Goal: Task Accomplishment & Management: Manage account settings

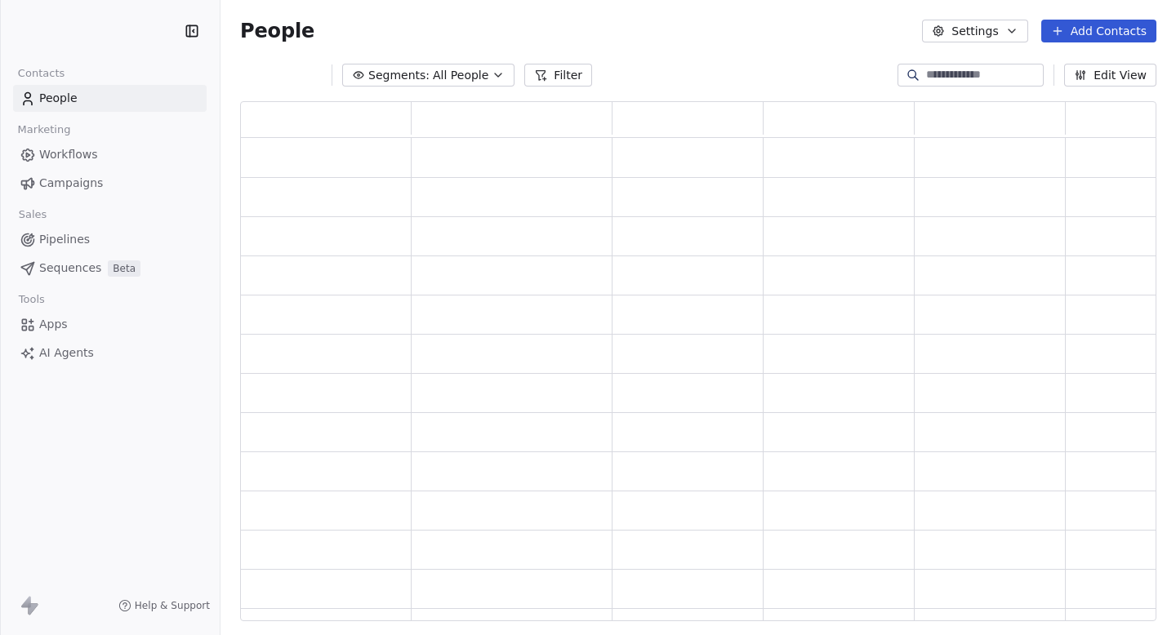
click at [102, 31] on html "Contacts People Marketing Workflows Campaigns Sales Pipelines Sequences Beta To…" at bounding box center [588, 317] width 1176 height 635
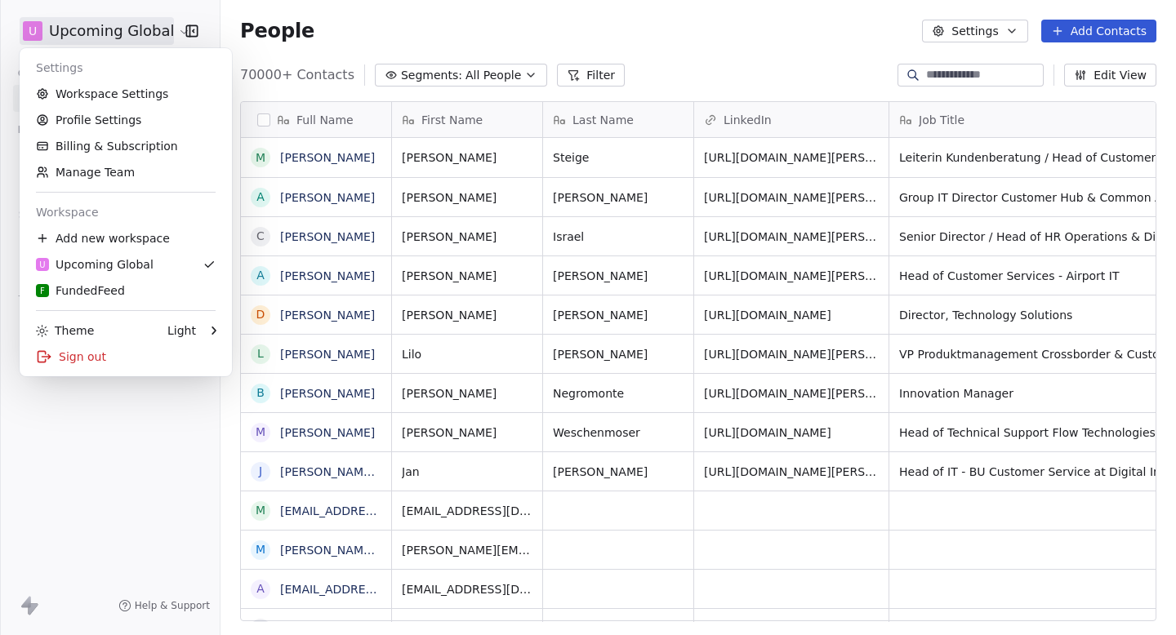
scroll to position [559, 955]
click at [96, 93] on link "Workspace Settings" at bounding box center [125, 94] width 199 height 26
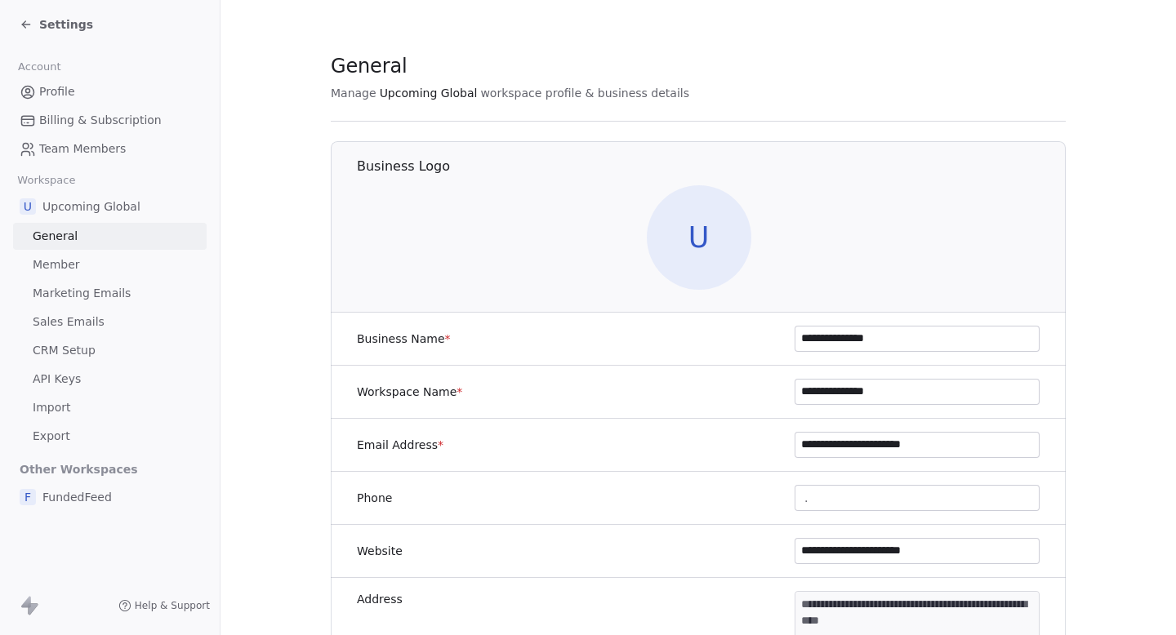
click at [23, 17] on div "Settings" at bounding box center [56, 24] width 73 height 16
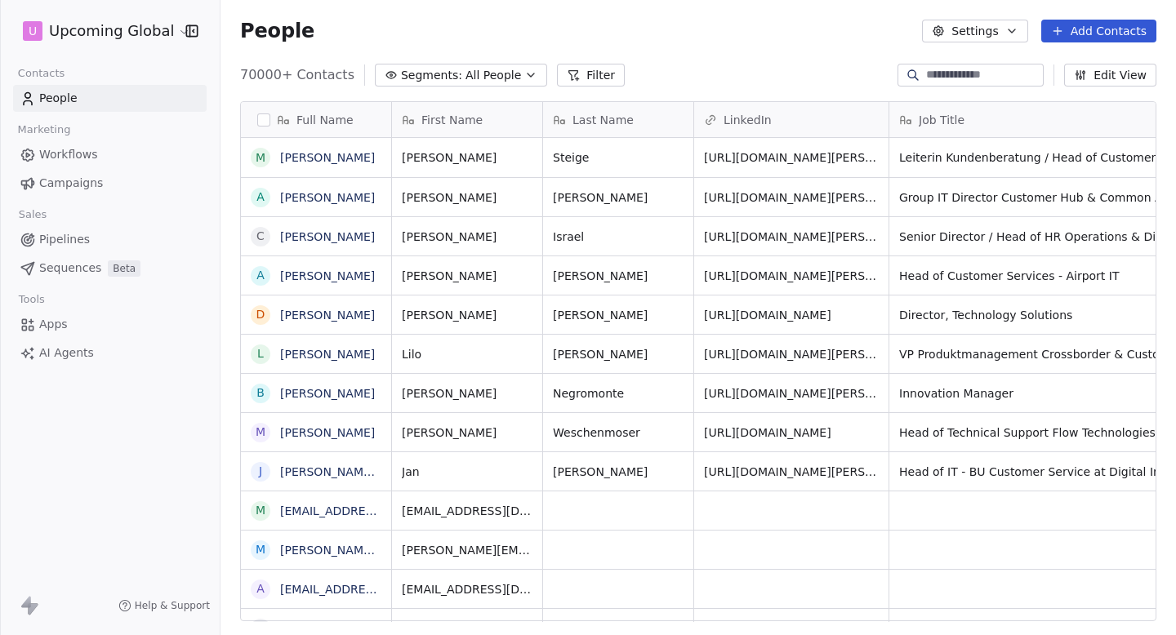
click at [80, 186] on span "Campaigns" at bounding box center [71, 183] width 64 height 17
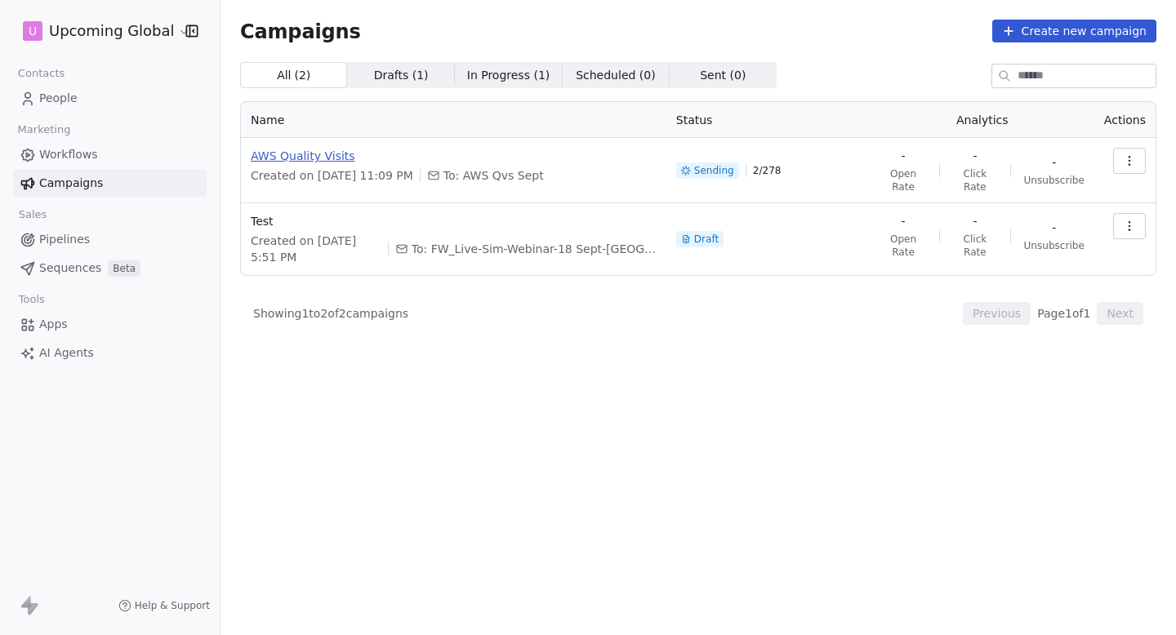
click at [311, 158] on span "AWS Quality Visits" at bounding box center [454, 156] width 406 height 16
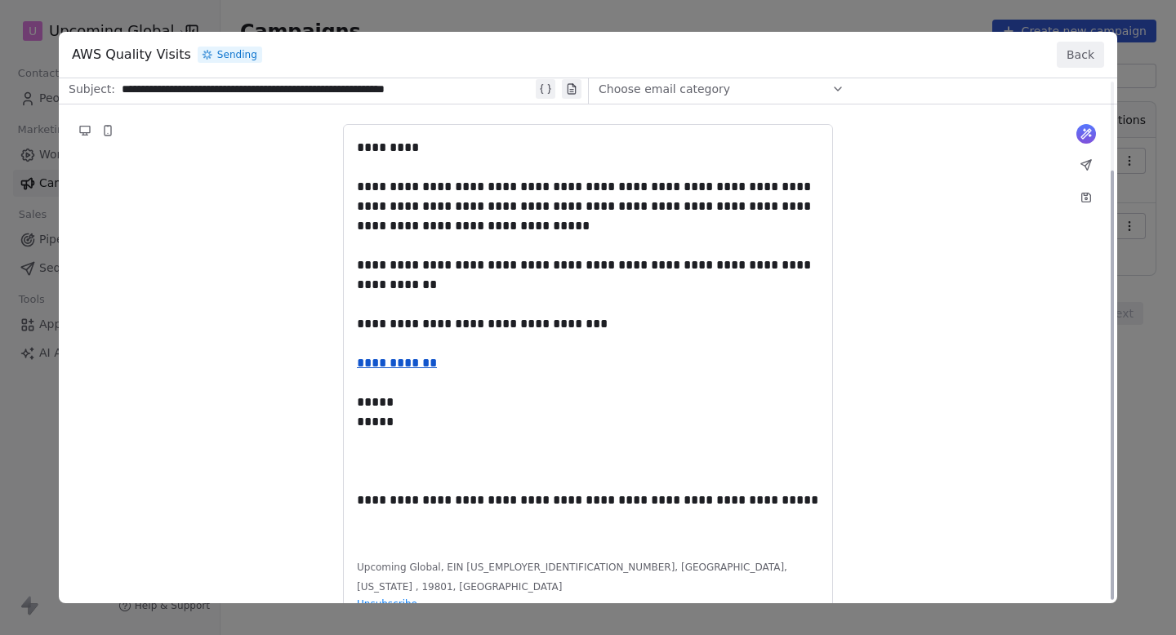
scroll to position [109, 0]
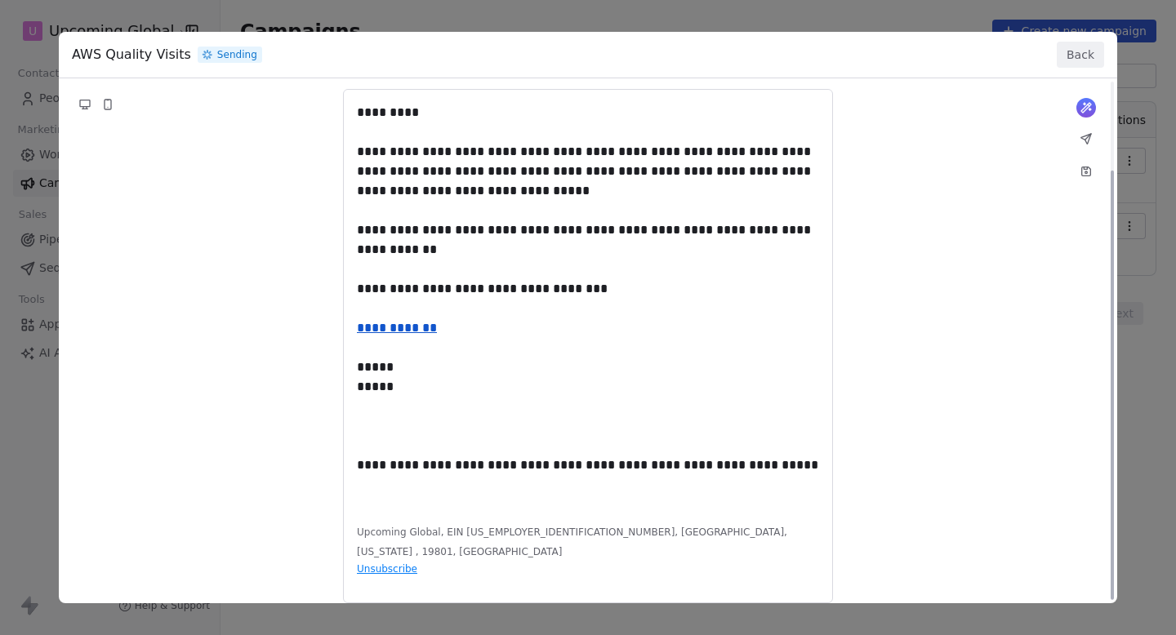
click at [1082, 53] on button "Back" at bounding box center [1080, 55] width 47 height 26
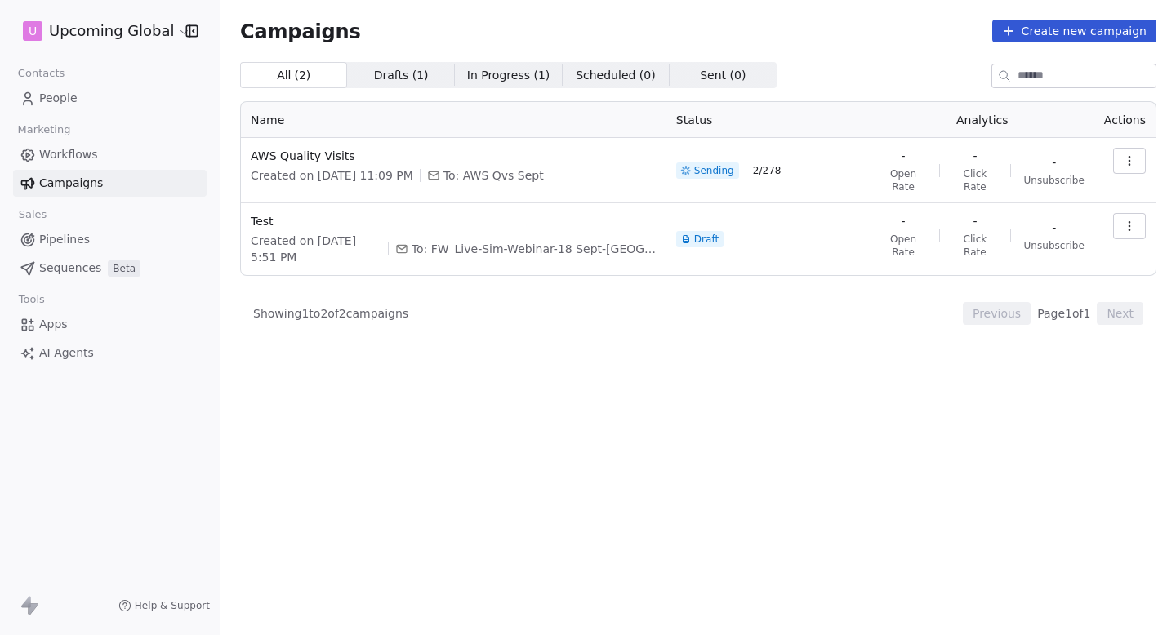
click at [1131, 158] on icon "button" at bounding box center [1129, 160] width 13 height 13
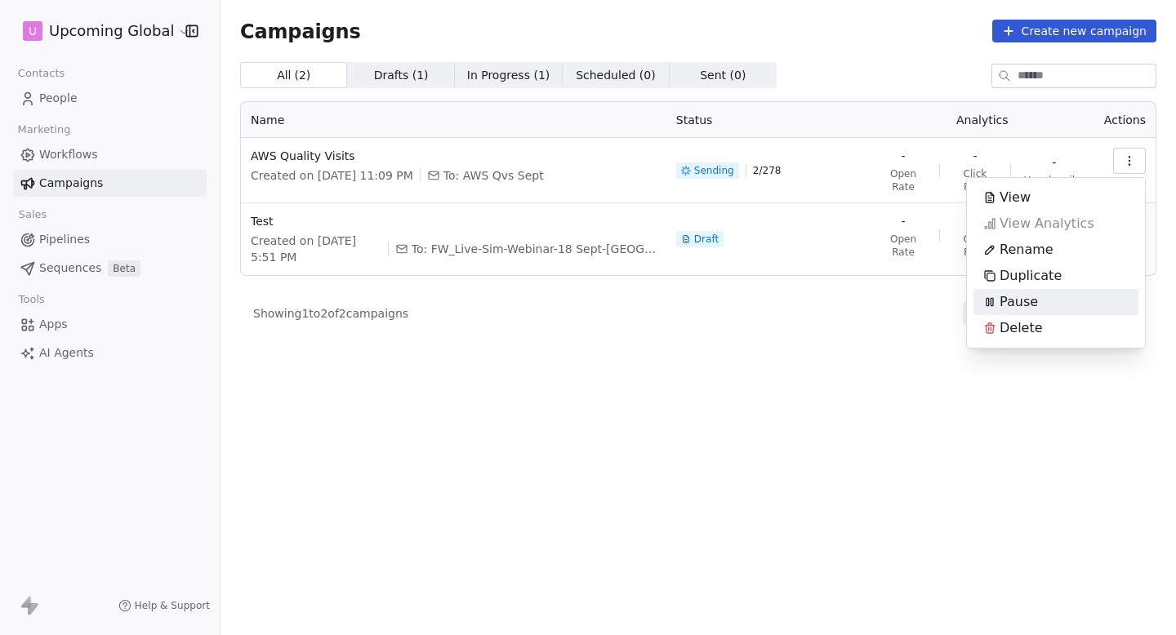
click at [1041, 306] on div "Pause" at bounding box center [1010, 302] width 74 height 26
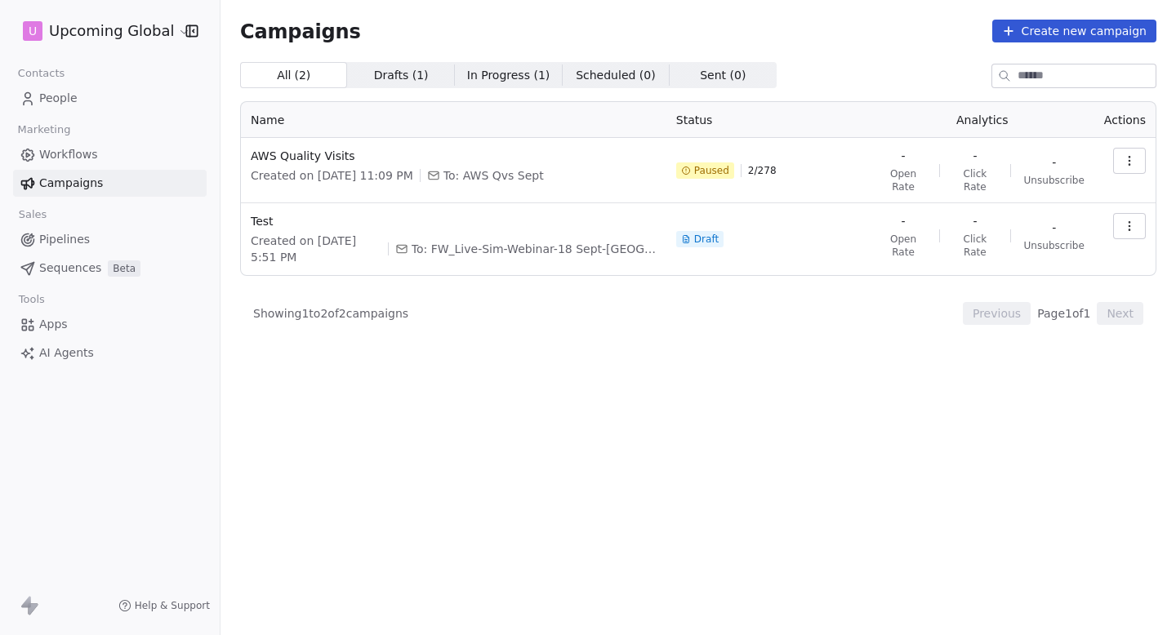
click at [139, 36] on html "U Upcoming Global Contacts People Marketing Workflows Campaigns Sales Pipelines…" at bounding box center [588, 317] width 1176 height 635
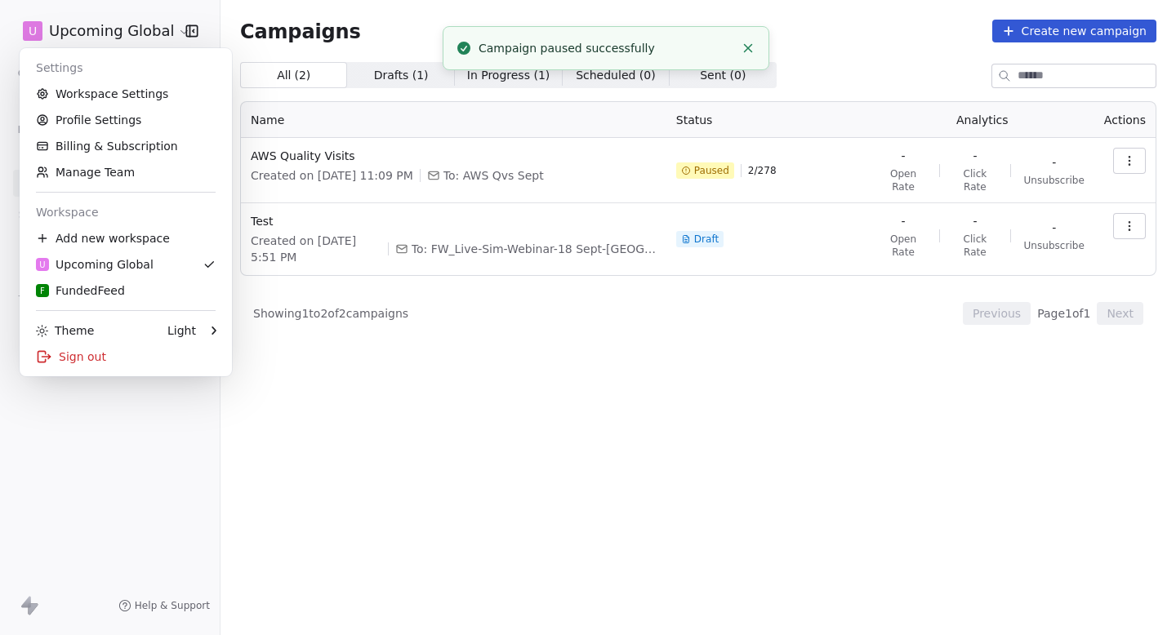
click at [306, 359] on html "U Upcoming Global Contacts People Marketing Workflows Campaigns Sales Pipelines…" at bounding box center [588, 317] width 1176 height 635
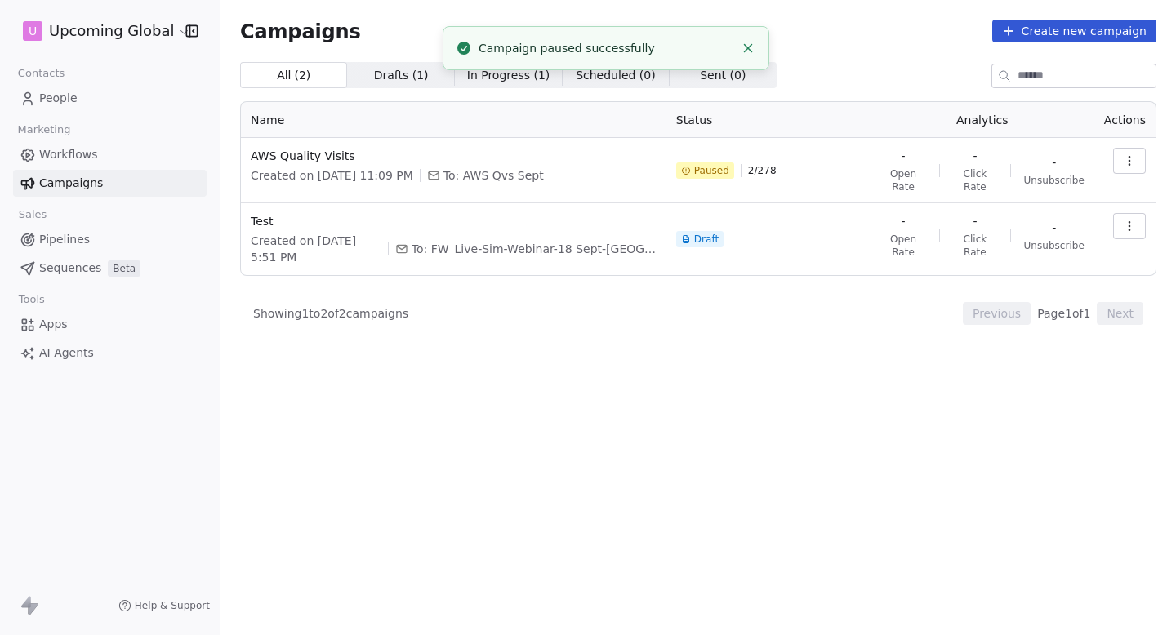
click at [96, 101] on link "People" at bounding box center [110, 98] width 194 height 27
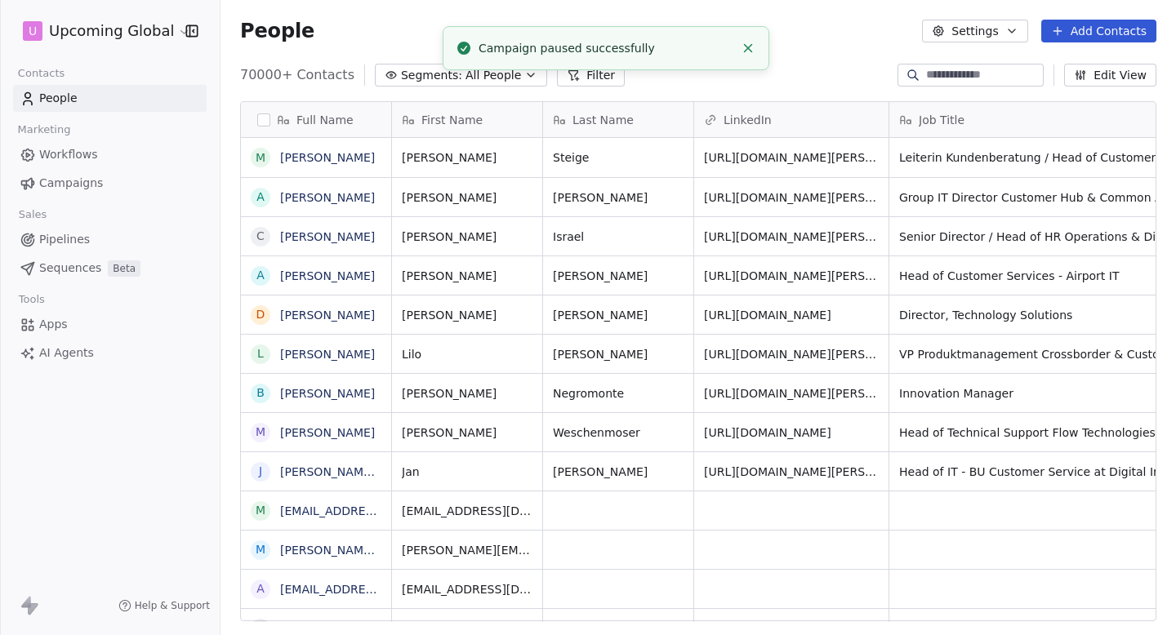
scroll to position [559, 955]
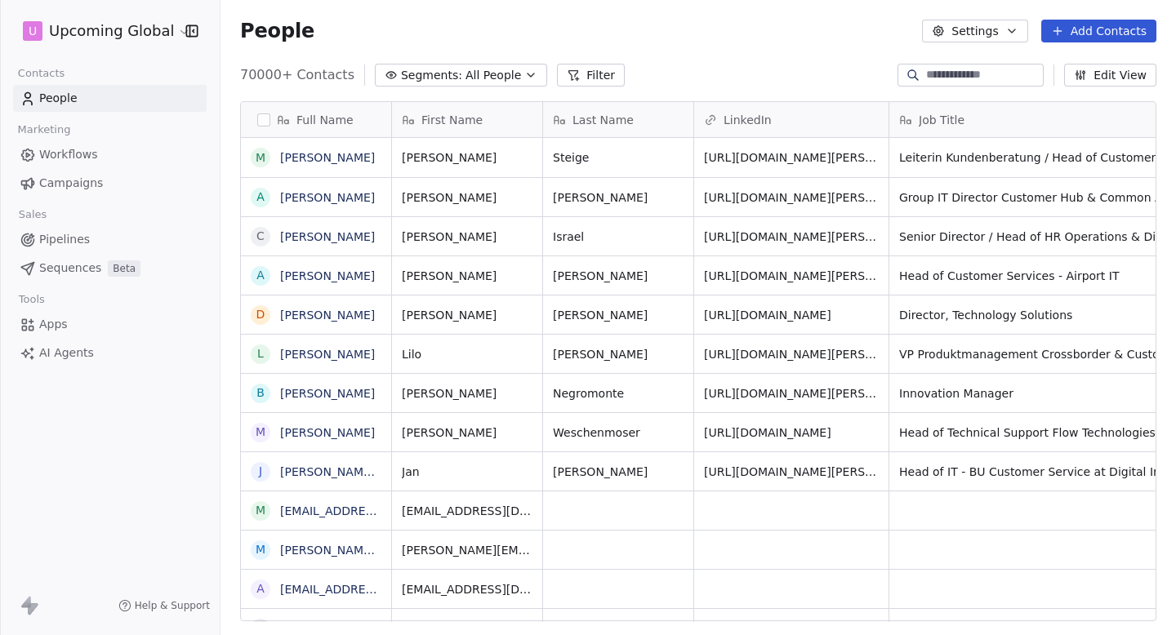
click at [501, 78] on span "All People" at bounding box center [493, 75] width 56 height 17
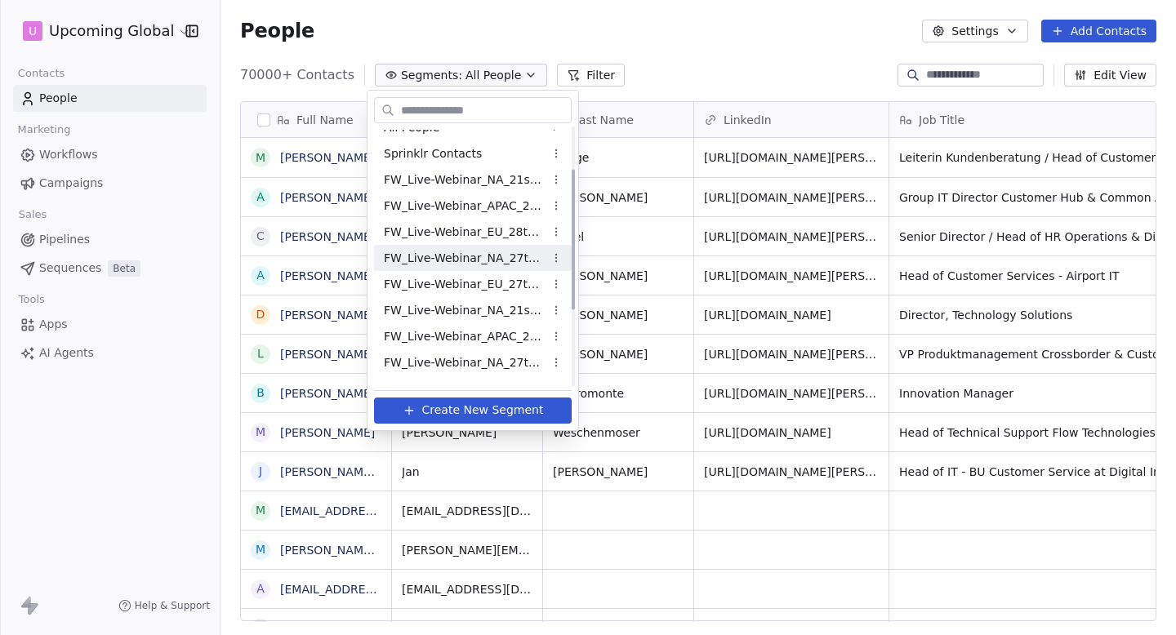
scroll to position [216, 0]
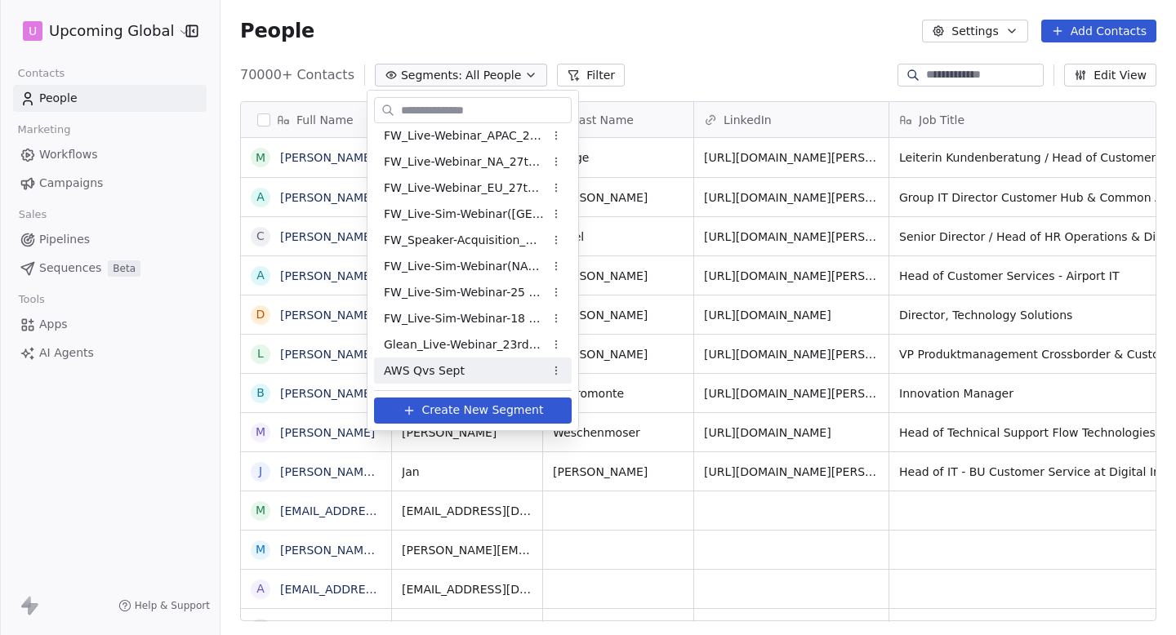
click at [454, 365] on span "AWS Qvs Sept" at bounding box center [424, 371] width 81 height 17
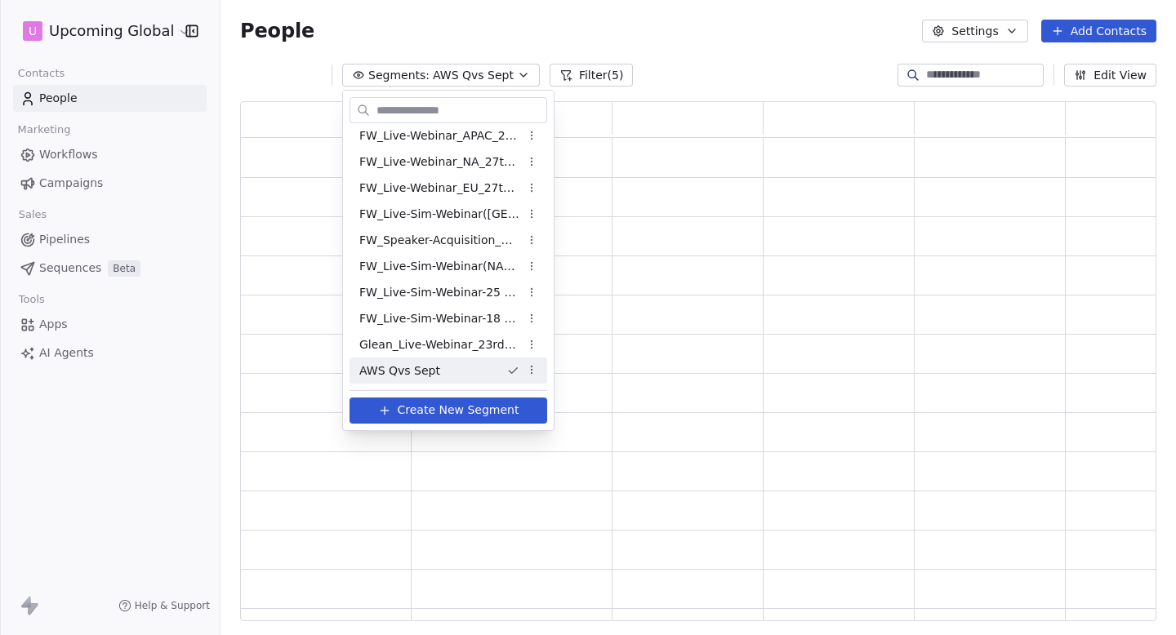
scroll to position [520, 916]
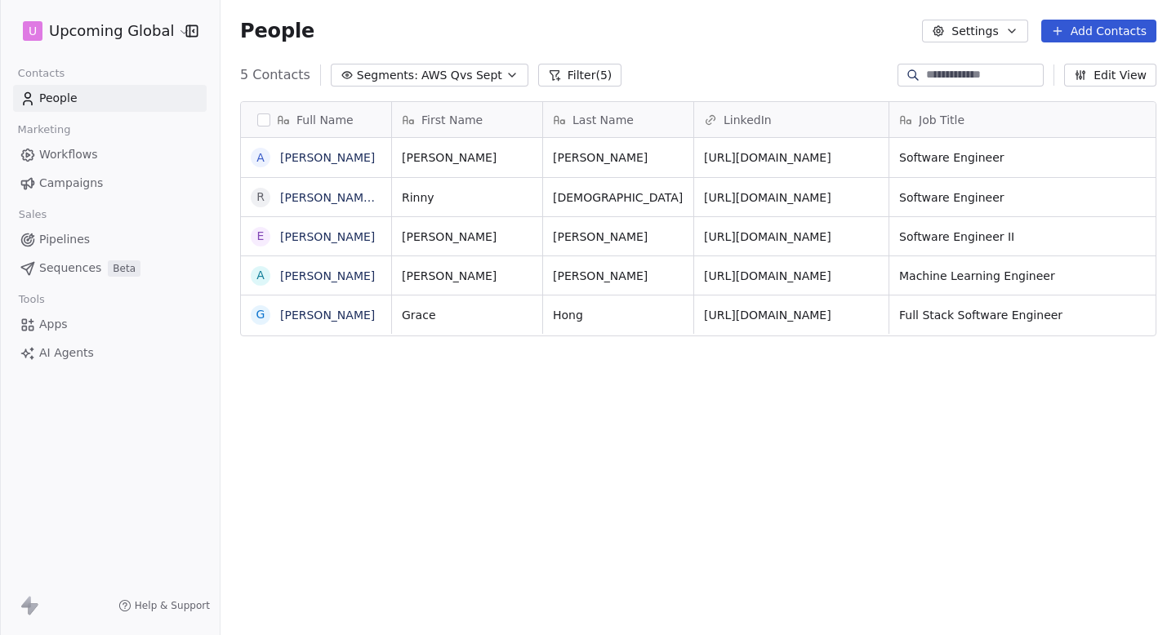
click at [90, 180] on span "Campaigns" at bounding box center [71, 183] width 64 height 17
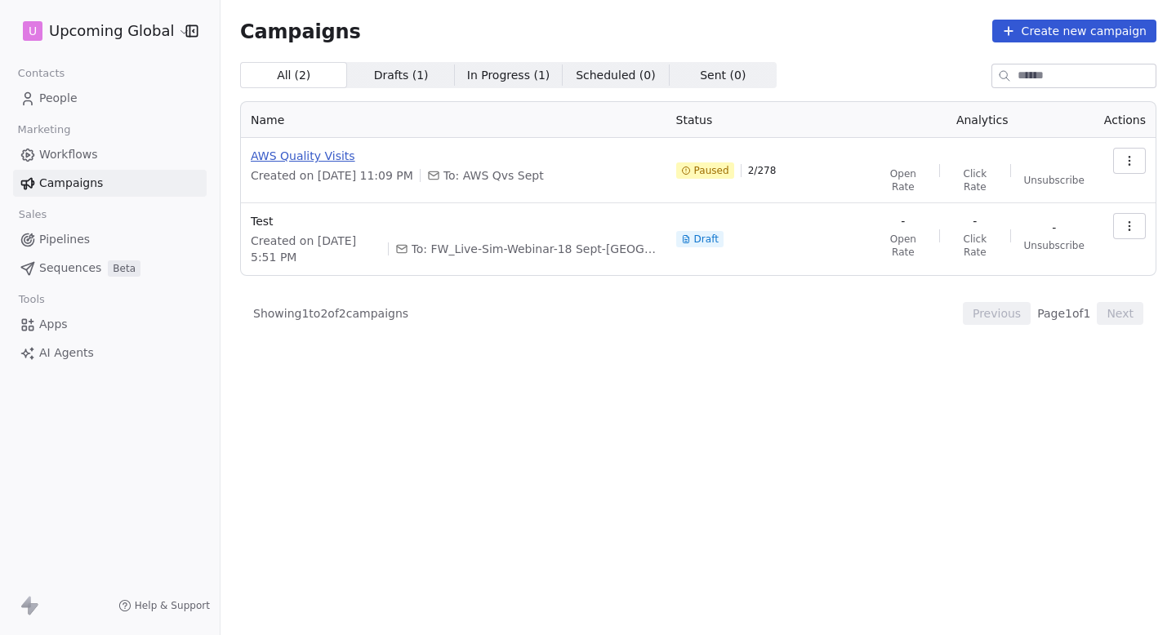
click at [336, 163] on span "AWS Quality Visits" at bounding box center [454, 156] width 406 height 16
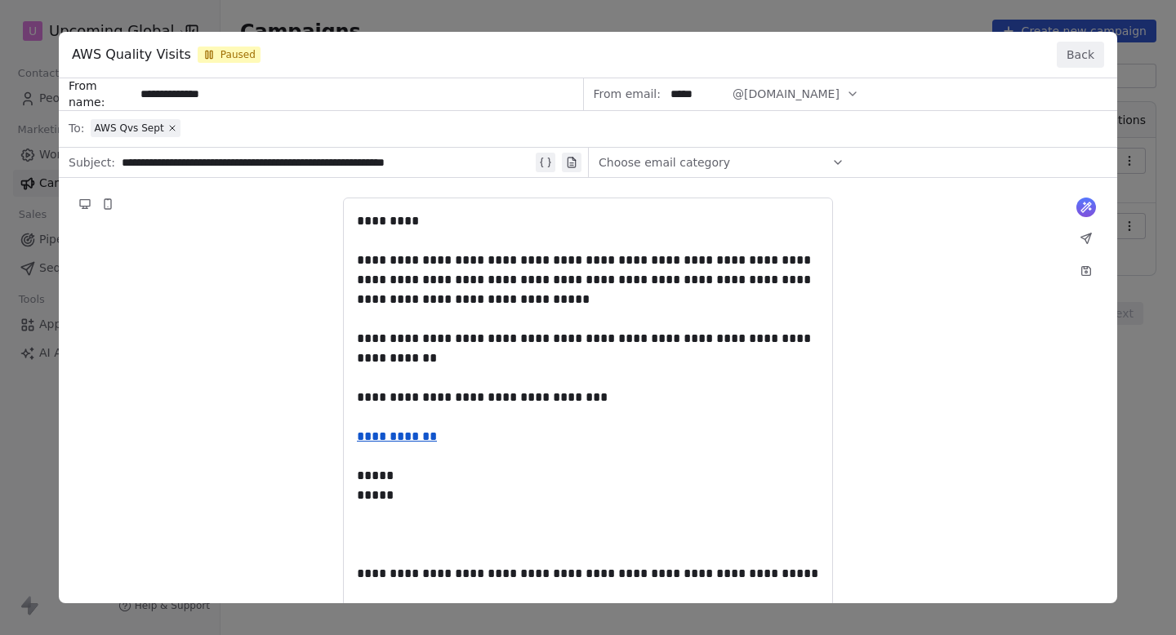
click at [1081, 56] on button "Back" at bounding box center [1080, 55] width 47 height 26
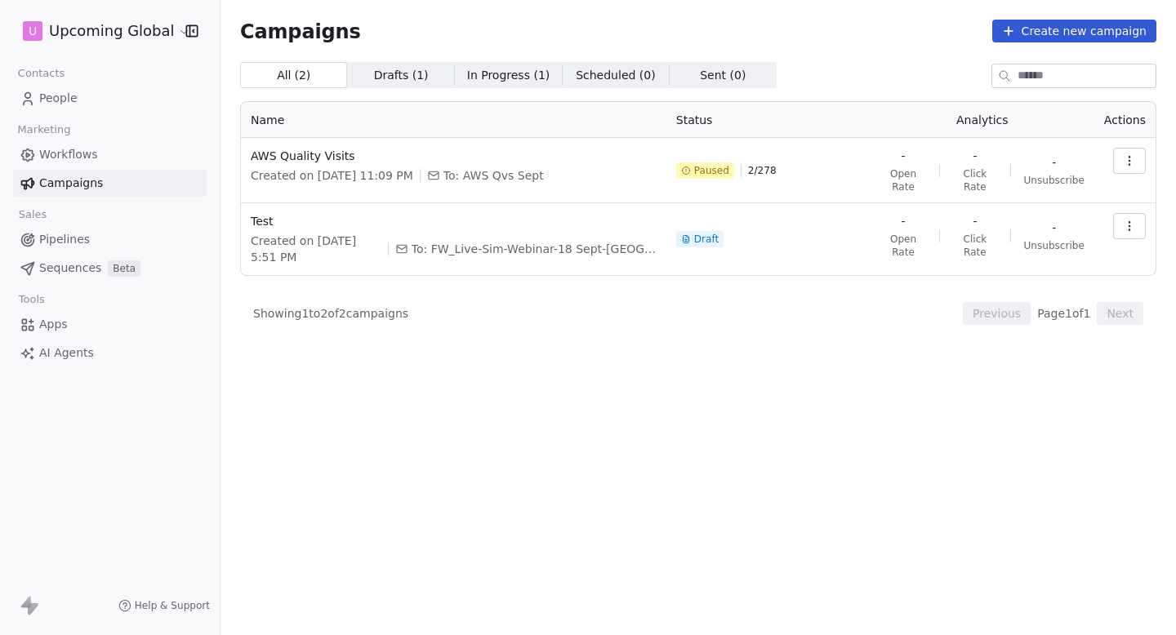
click at [42, 103] on span "People" at bounding box center [58, 98] width 38 height 17
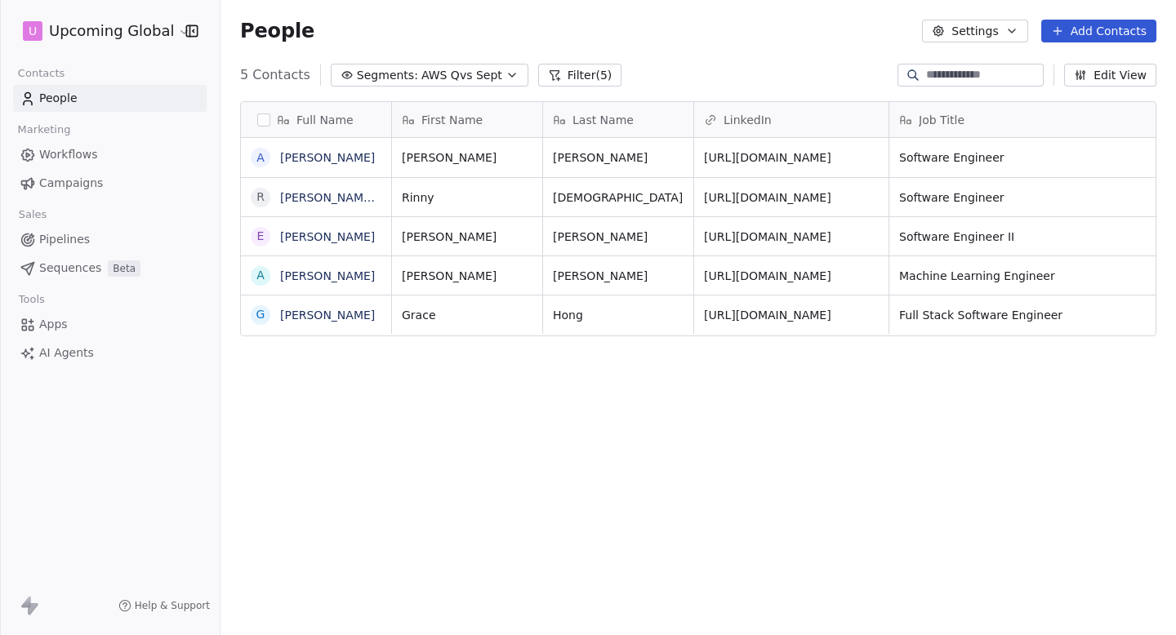
click at [452, 69] on span "AWS Qvs Sept" at bounding box center [461, 75] width 81 height 17
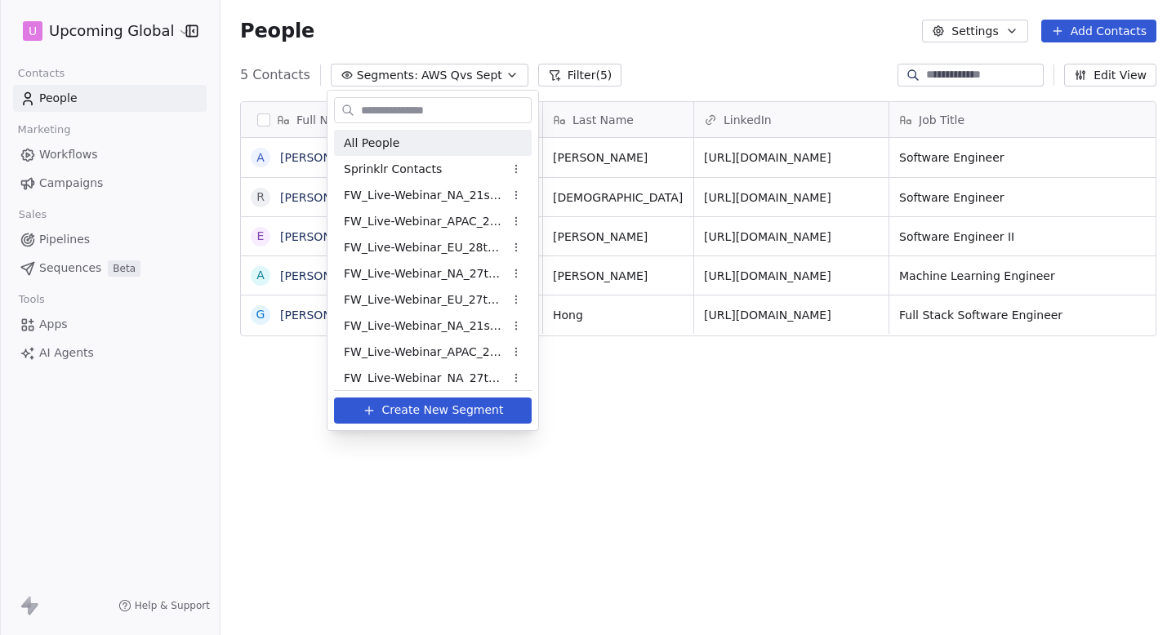
click at [313, 69] on html "U Upcoming Global Contacts People Marketing Workflows Campaigns Sales Pipelines…" at bounding box center [588, 317] width 1176 height 635
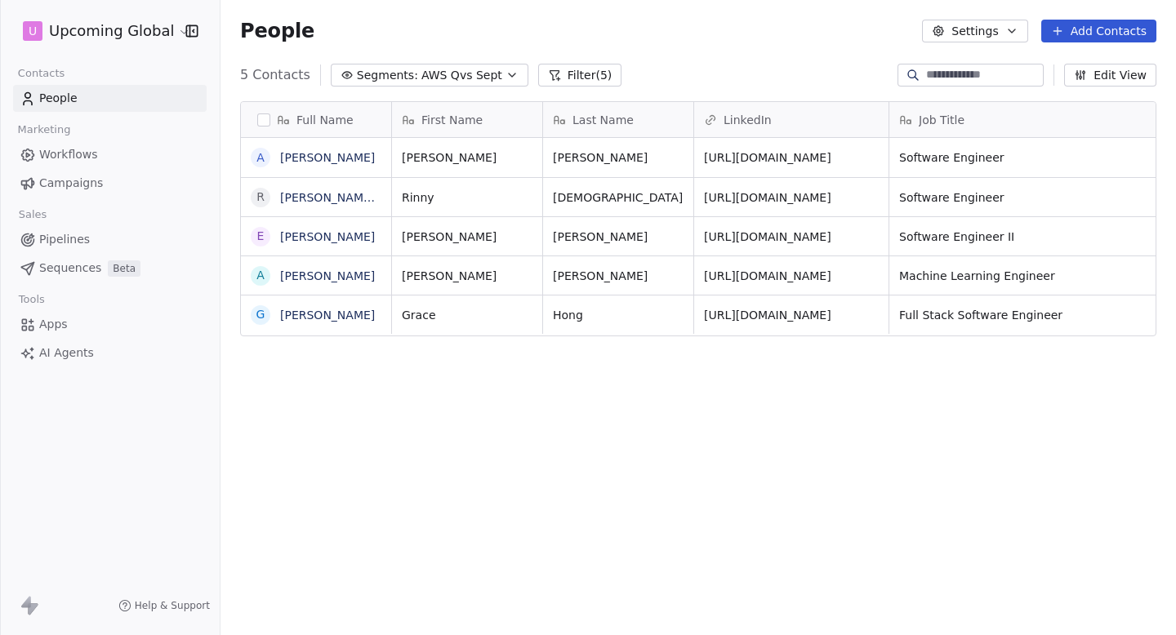
click at [114, 19] on html "U Upcoming Global Contacts People Marketing Workflows Campaigns Sales Pipelines…" at bounding box center [588, 317] width 1176 height 635
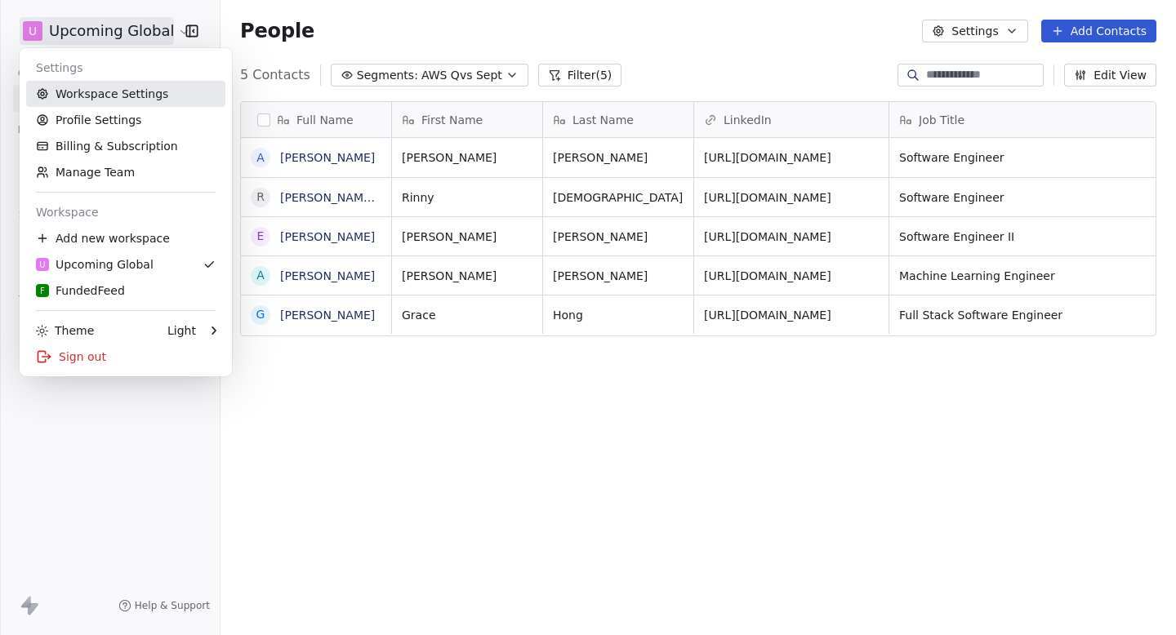
click at [118, 85] on link "Workspace Settings" at bounding box center [125, 94] width 199 height 26
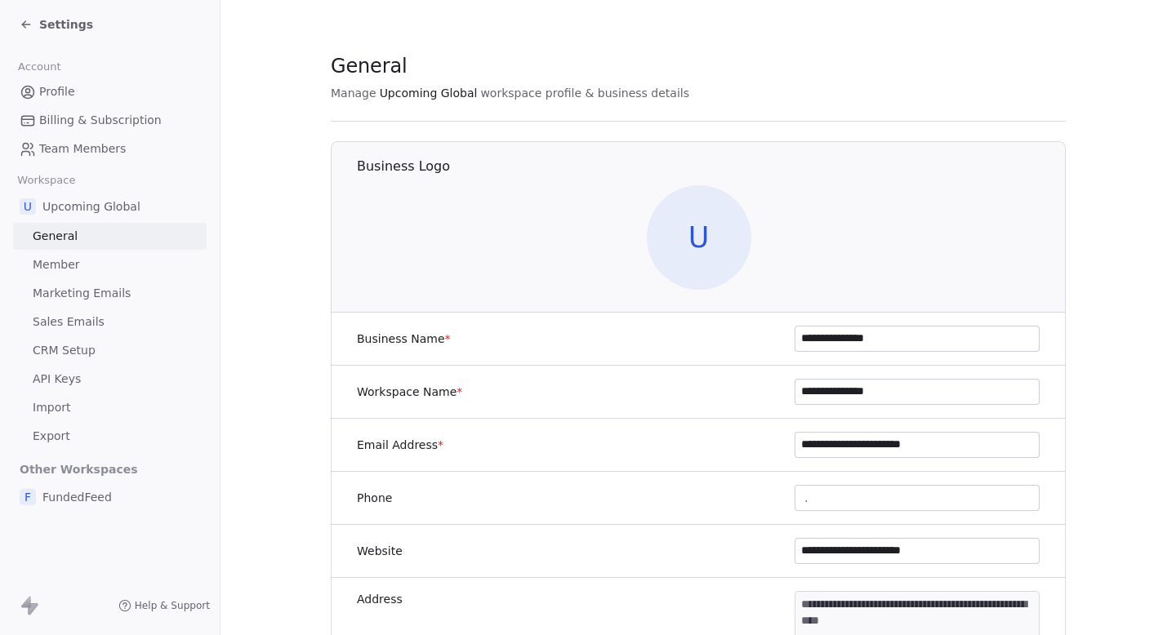
click at [84, 406] on link "Import" at bounding box center [110, 407] width 194 height 27
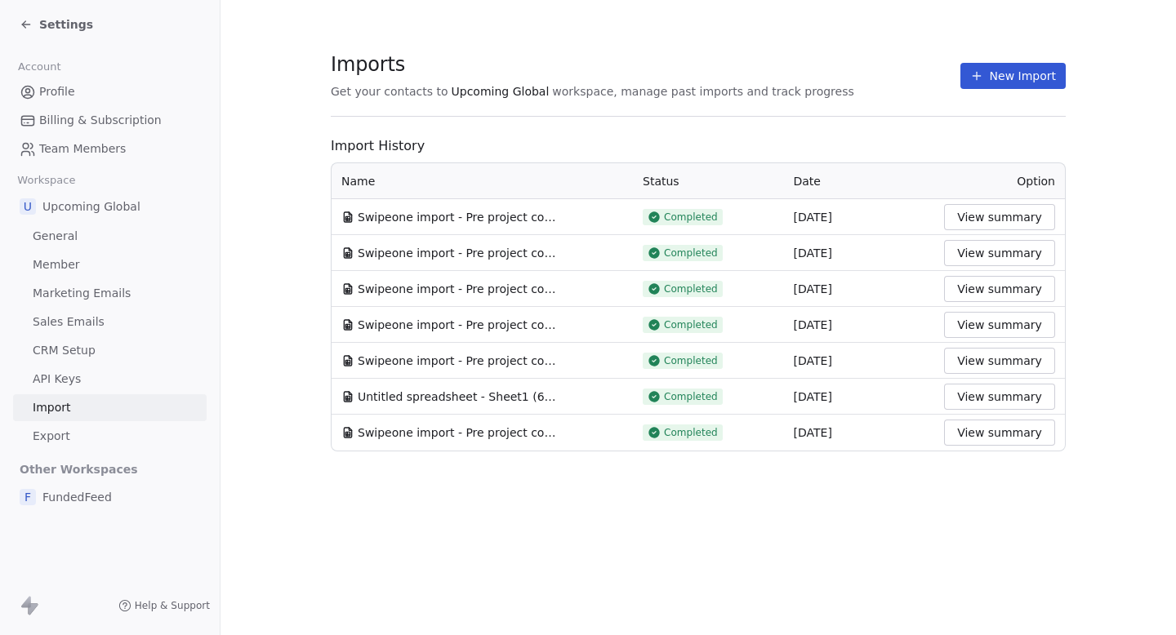
click at [520, 214] on span "Swipeone import - Pre project completion - Glean_Live-Webinar_23rdSept'25 Batch…" at bounding box center [460, 217] width 204 height 16
click at [1001, 220] on button "View summary" at bounding box center [999, 217] width 111 height 26
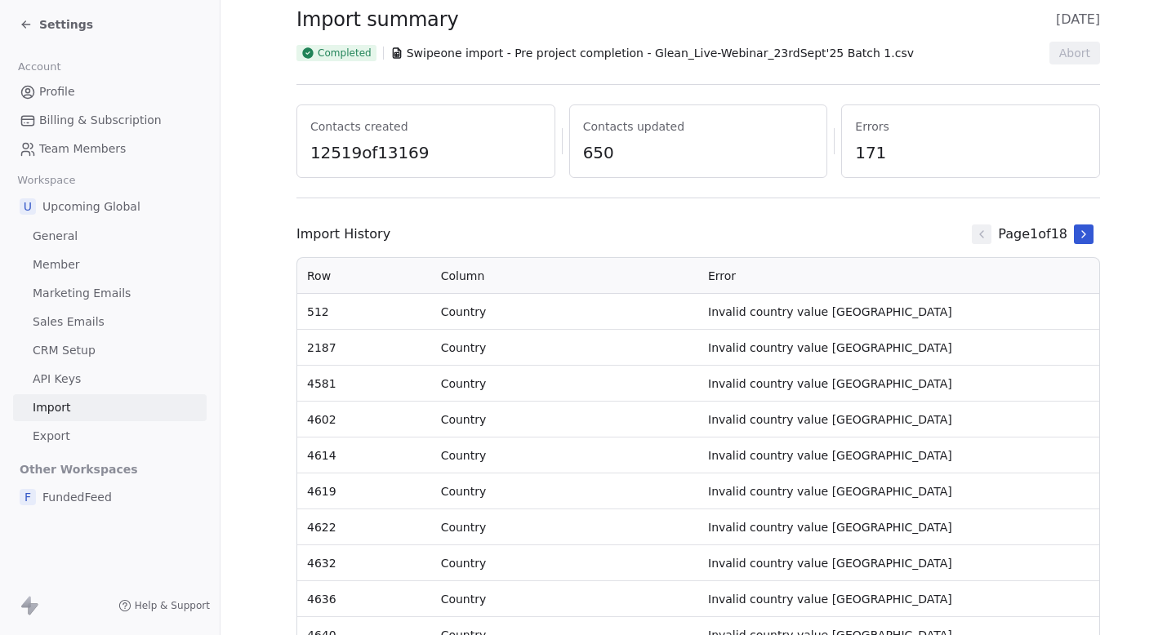
click at [1089, 235] on icon at bounding box center [1083, 234] width 13 height 13
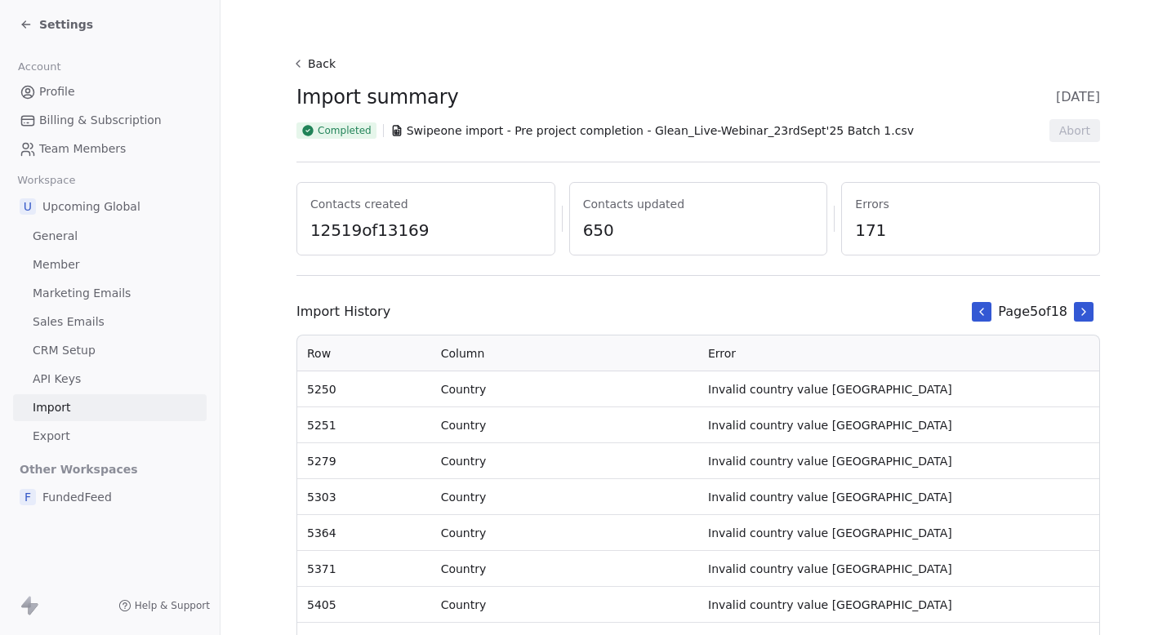
click at [42, 28] on span "Settings" at bounding box center [66, 24] width 54 height 16
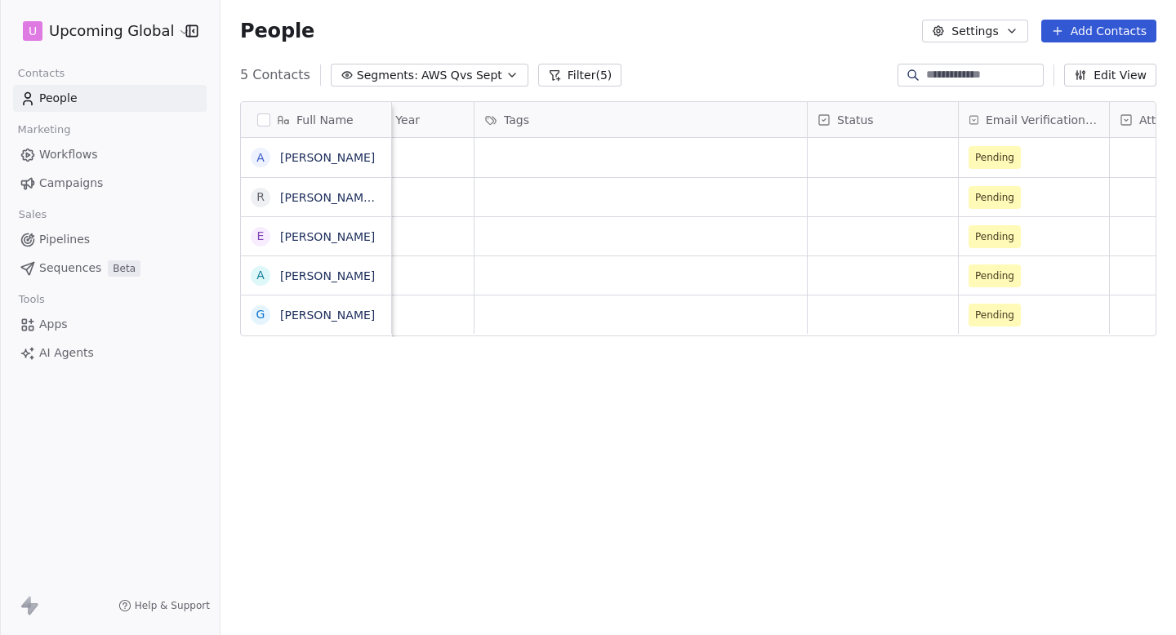
scroll to position [0, 1589]
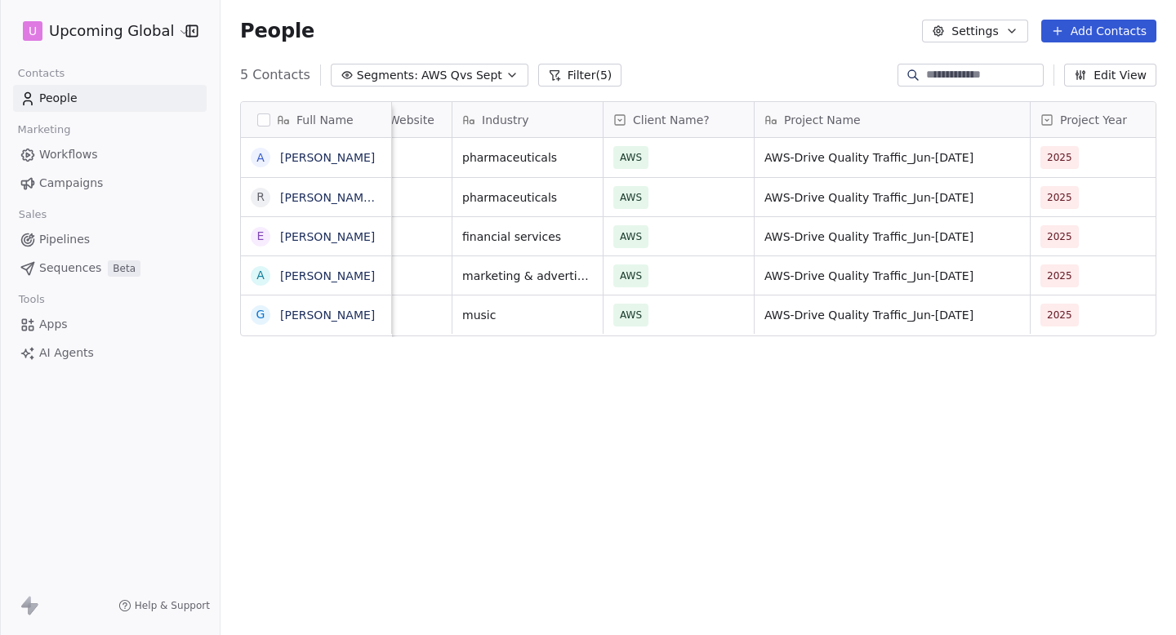
click at [485, 73] on span "AWS Qvs Sept" at bounding box center [461, 75] width 81 height 17
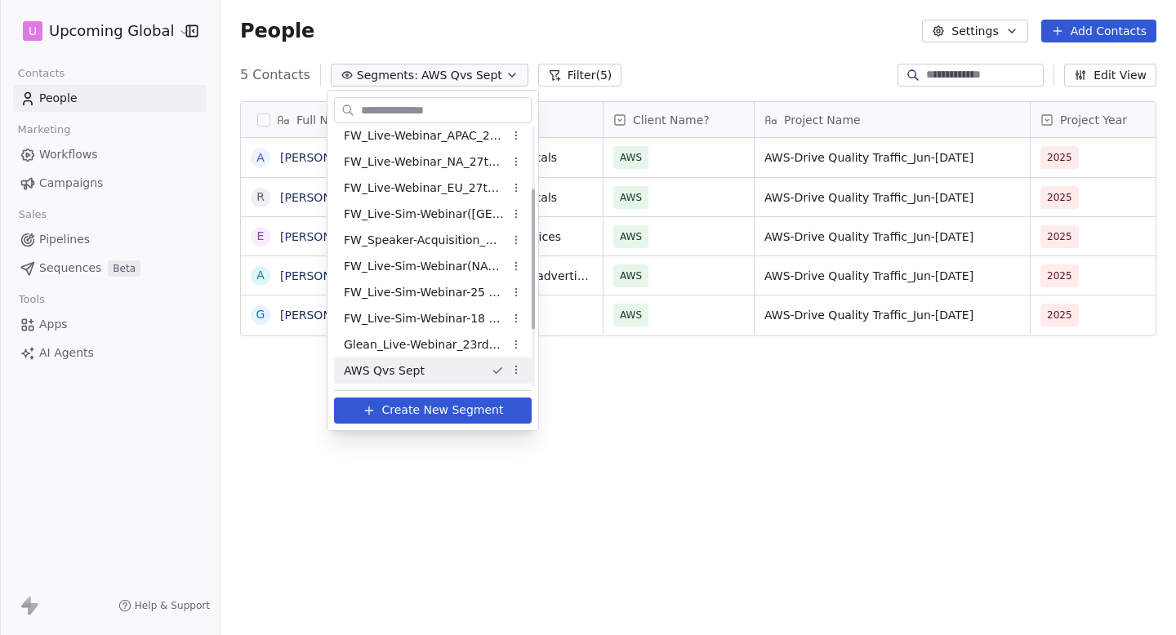
scroll to position [0, 0]
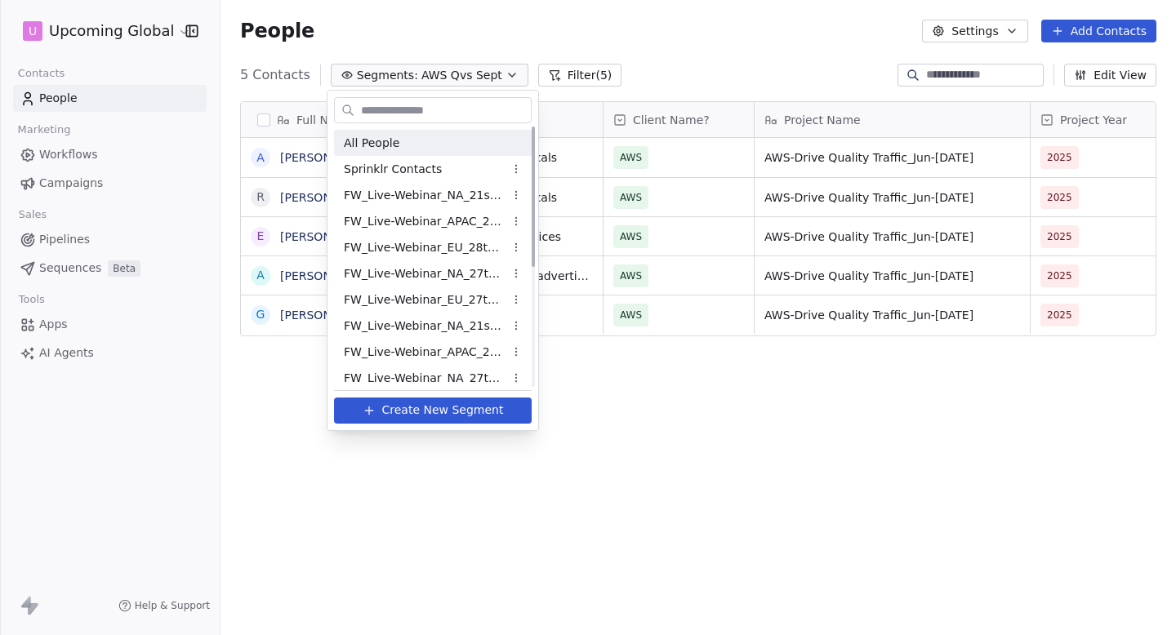
click at [381, 137] on span "All People" at bounding box center [372, 143] width 56 height 17
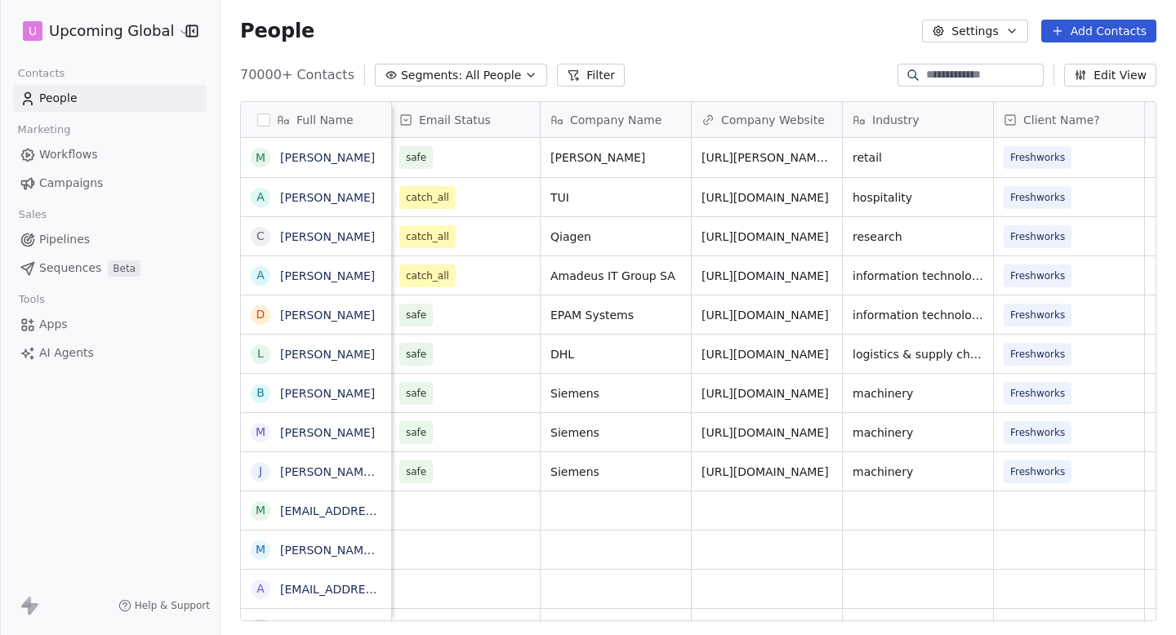
scroll to position [730, 0]
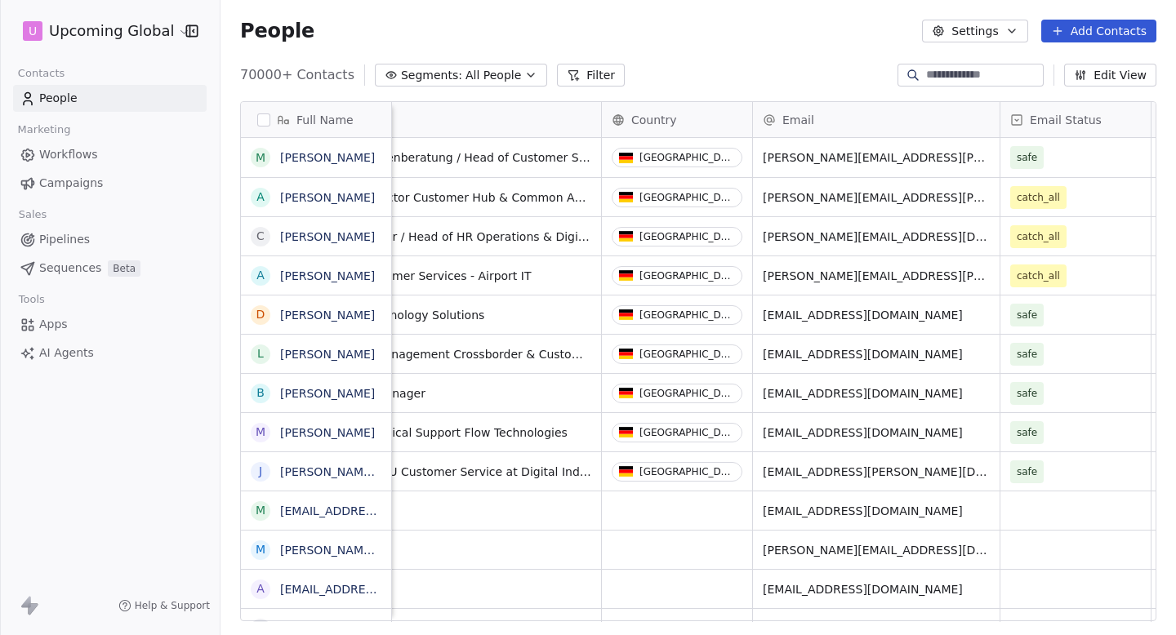
click at [105, 38] on html "U Upcoming Global Contacts People Marketing Workflows Campaigns Sales Pipelines…" at bounding box center [588, 317] width 1176 height 635
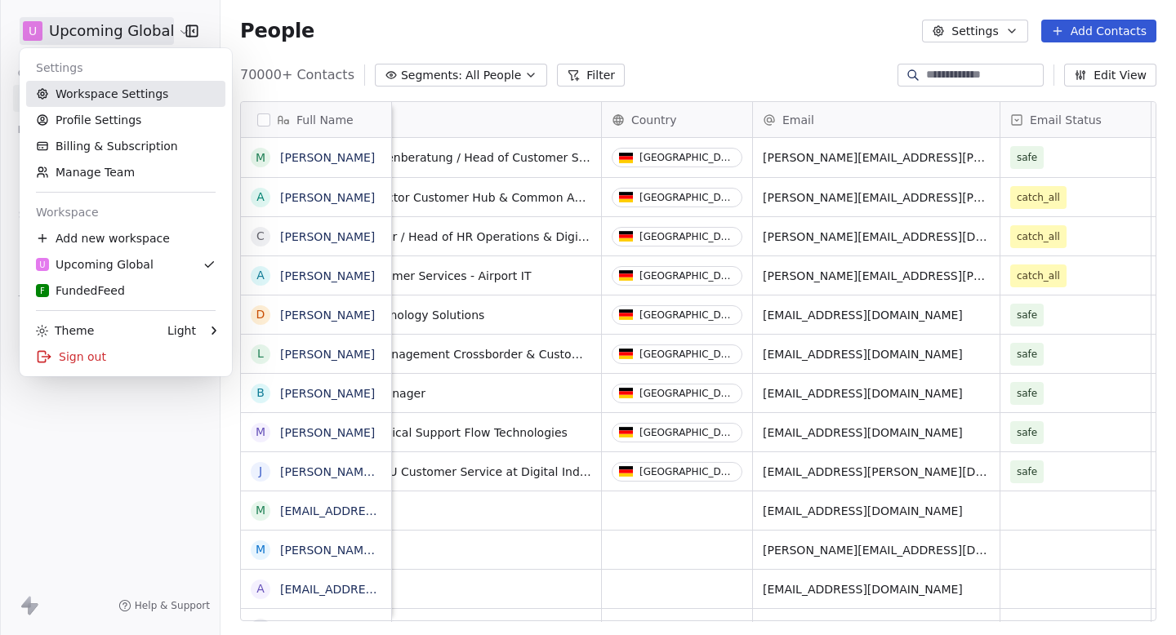
click at [107, 82] on link "Workspace Settings" at bounding box center [125, 94] width 199 height 26
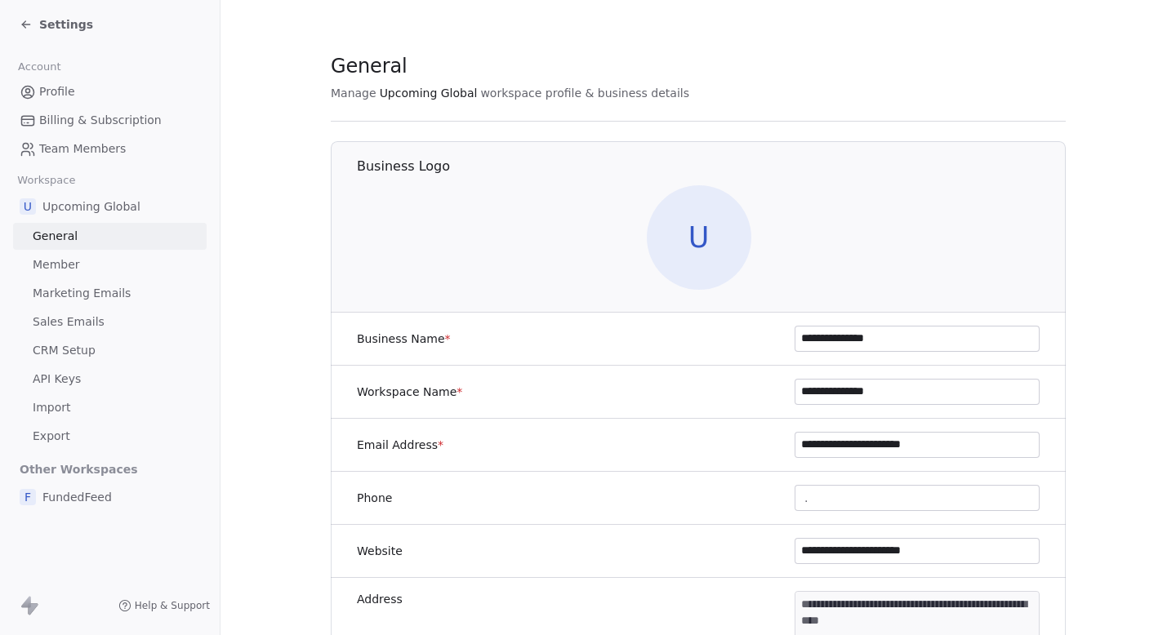
click at [154, 304] on link "Marketing Emails" at bounding box center [110, 293] width 194 height 27
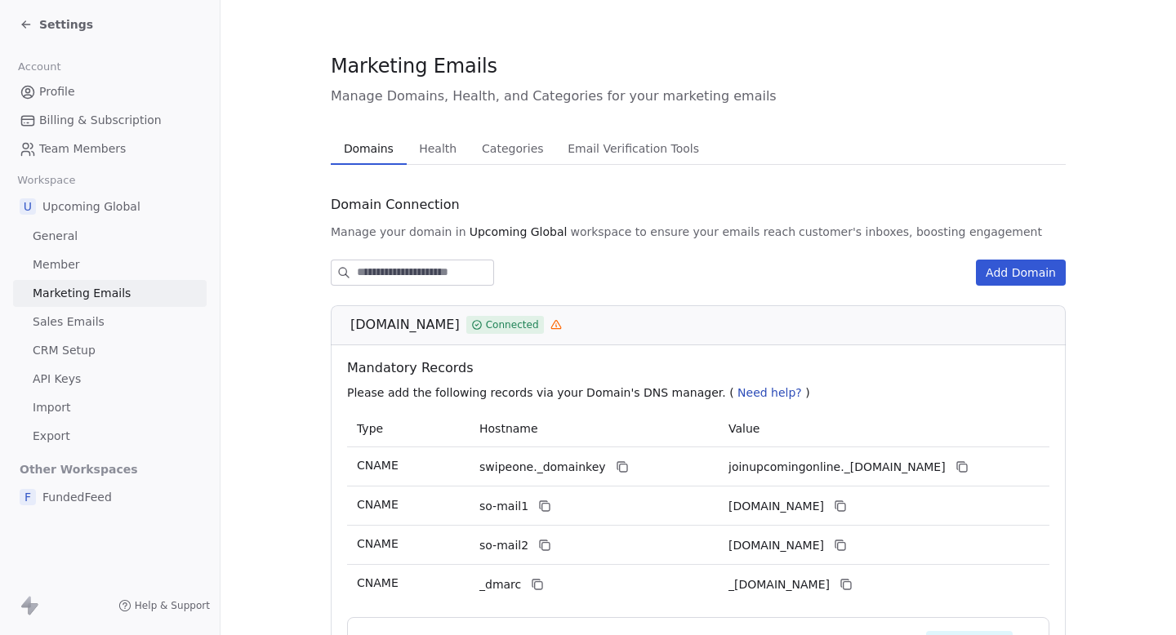
click at [417, 325] on span "[DOMAIN_NAME]" at bounding box center [404, 325] width 109 height 20
copy div "[DOMAIN_NAME]"
click at [25, 32] on div "Settings" at bounding box center [56, 24] width 73 height 16
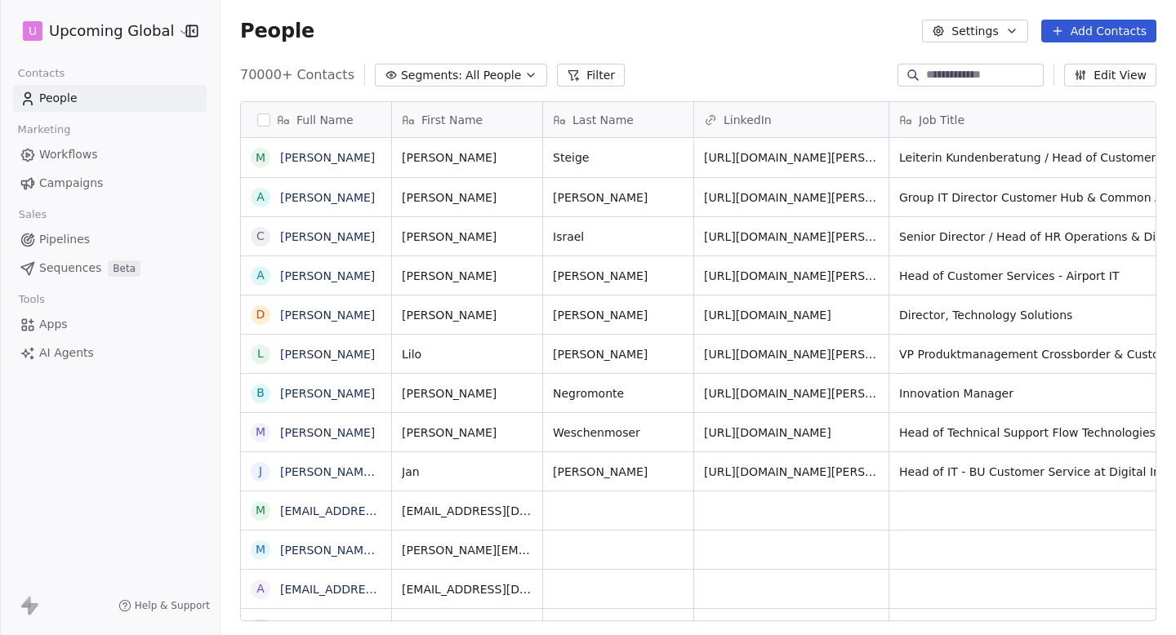
click at [98, 191] on span "Campaigns" at bounding box center [71, 183] width 64 height 17
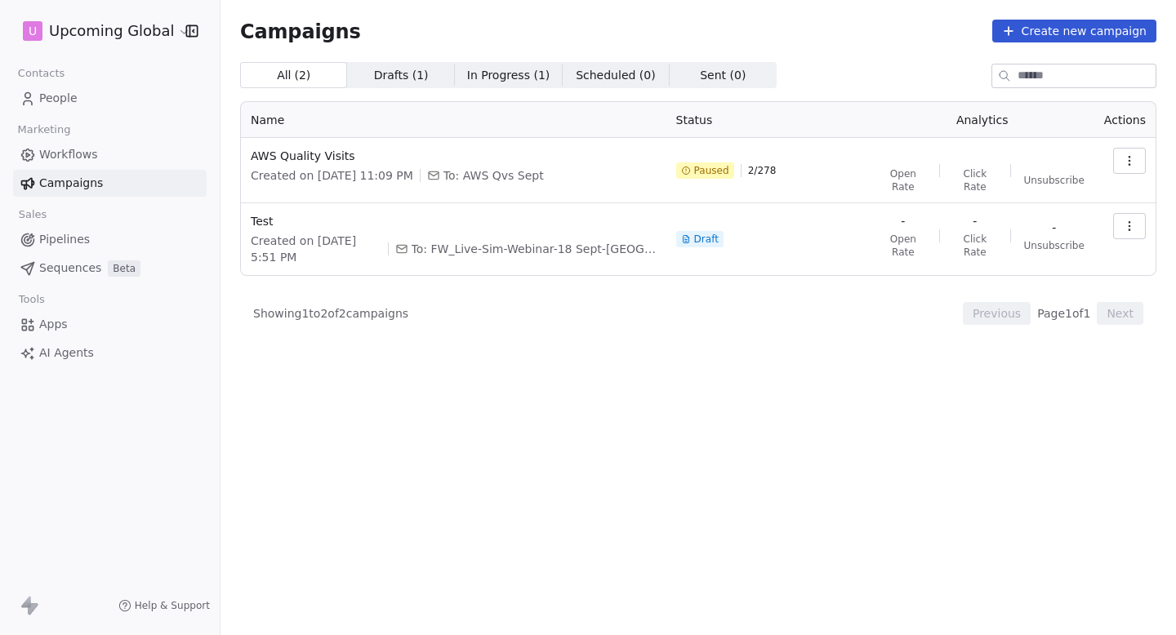
click at [1115, 161] on button "button" at bounding box center [1129, 161] width 33 height 26
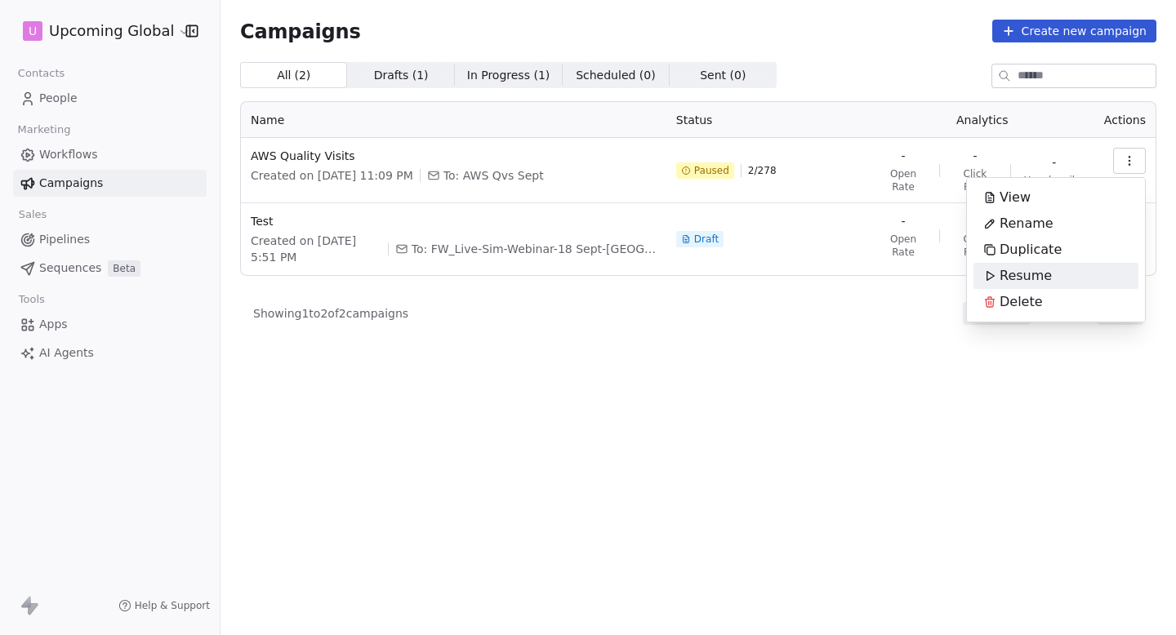
click at [1058, 278] on div "Resume" at bounding box center [1017, 276] width 88 height 26
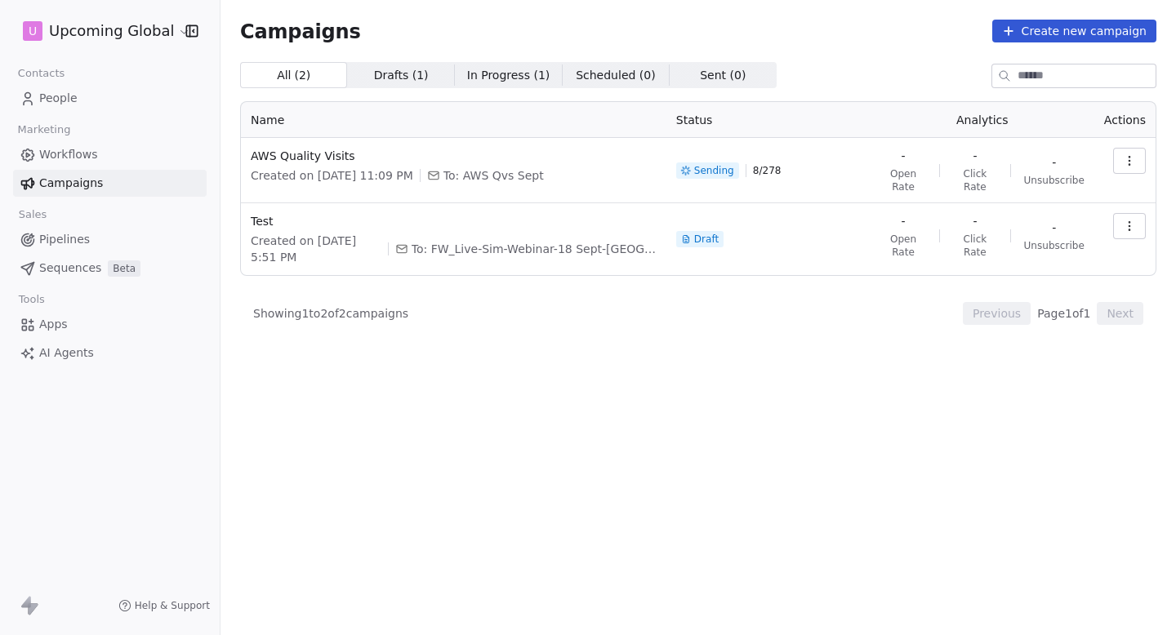
click at [115, 38] on html "U Upcoming Global Contacts People Marketing Workflows Campaigns Sales Pipelines…" at bounding box center [588, 317] width 1176 height 635
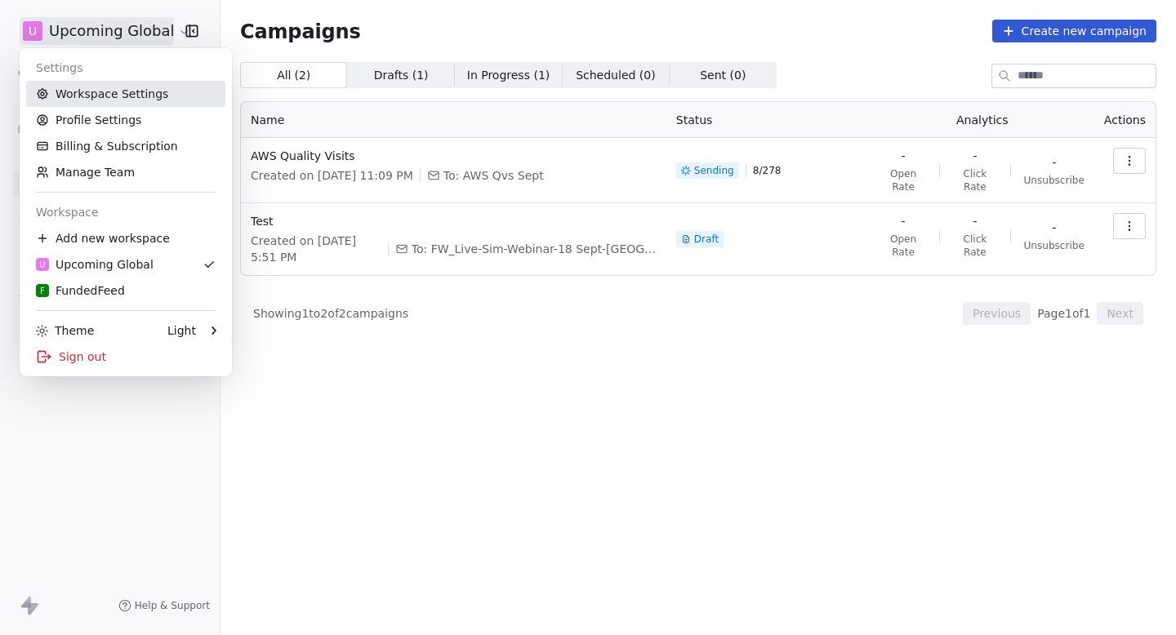
click at [105, 98] on link "Workspace Settings" at bounding box center [125, 94] width 199 height 26
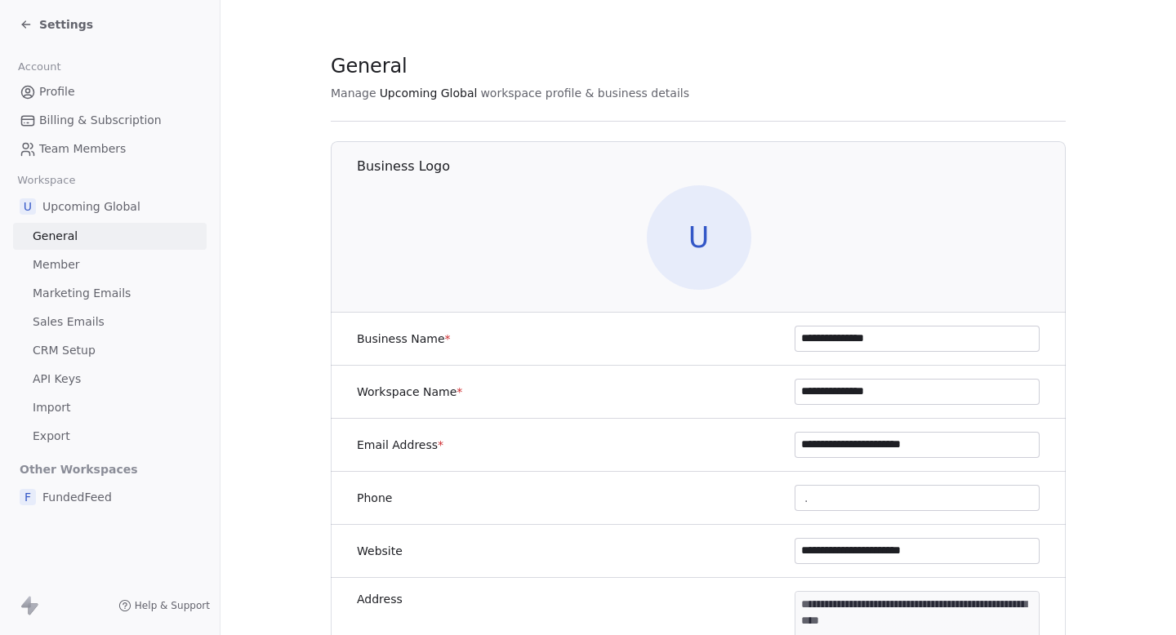
click at [96, 286] on span "Marketing Emails" at bounding box center [82, 293] width 98 height 17
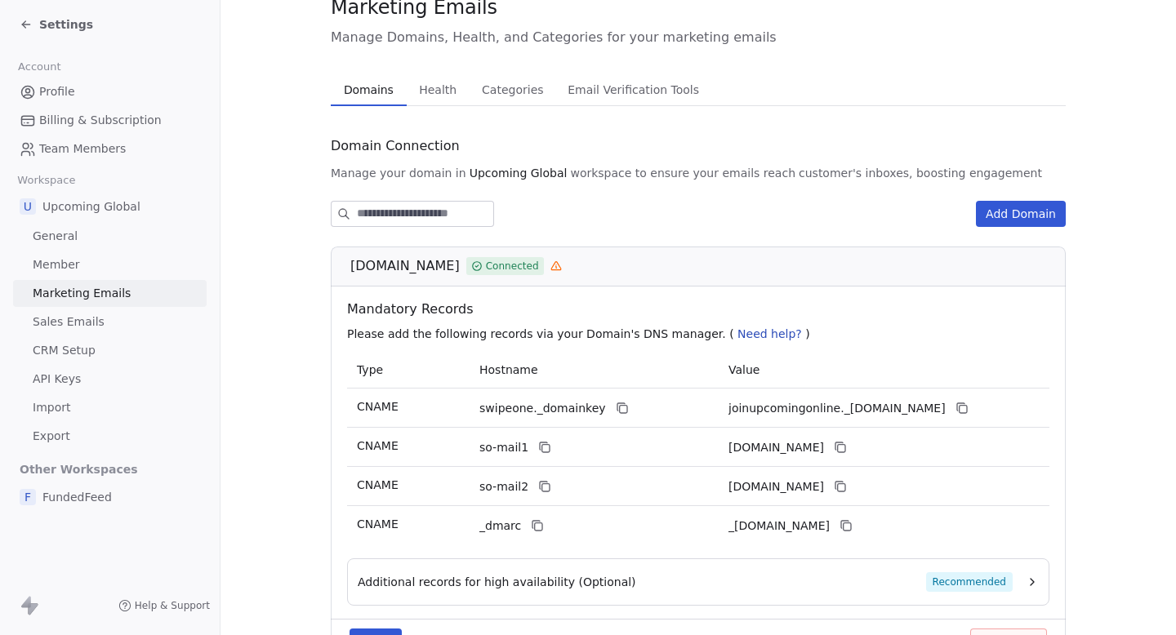
scroll to position [3, 0]
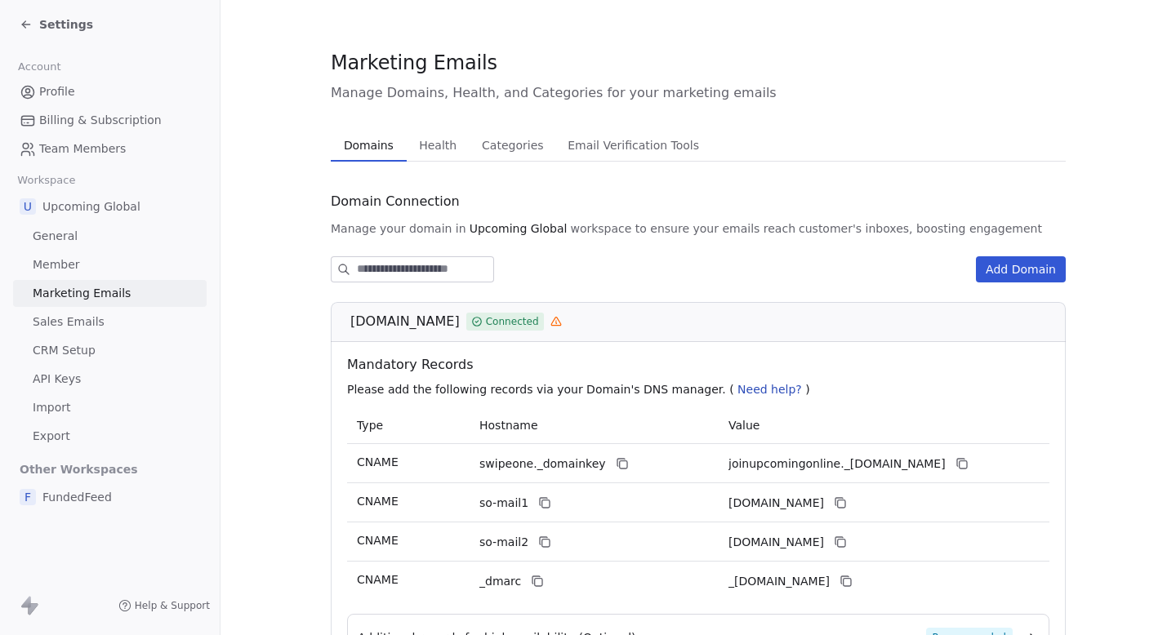
click at [498, 142] on span "Categories" at bounding box center [512, 145] width 74 height 23
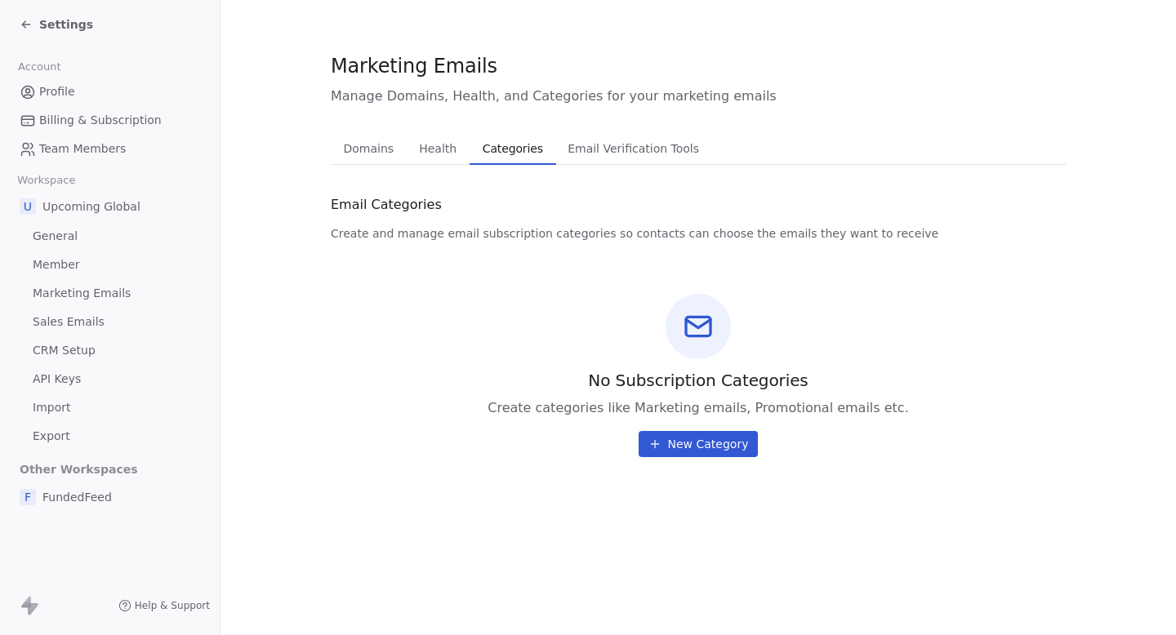
click at [614, 179] on div "Domains Domains Health Health Categories Categories Email Verification Tools Em…" at bounding box center [698, 294] width 735 height 325
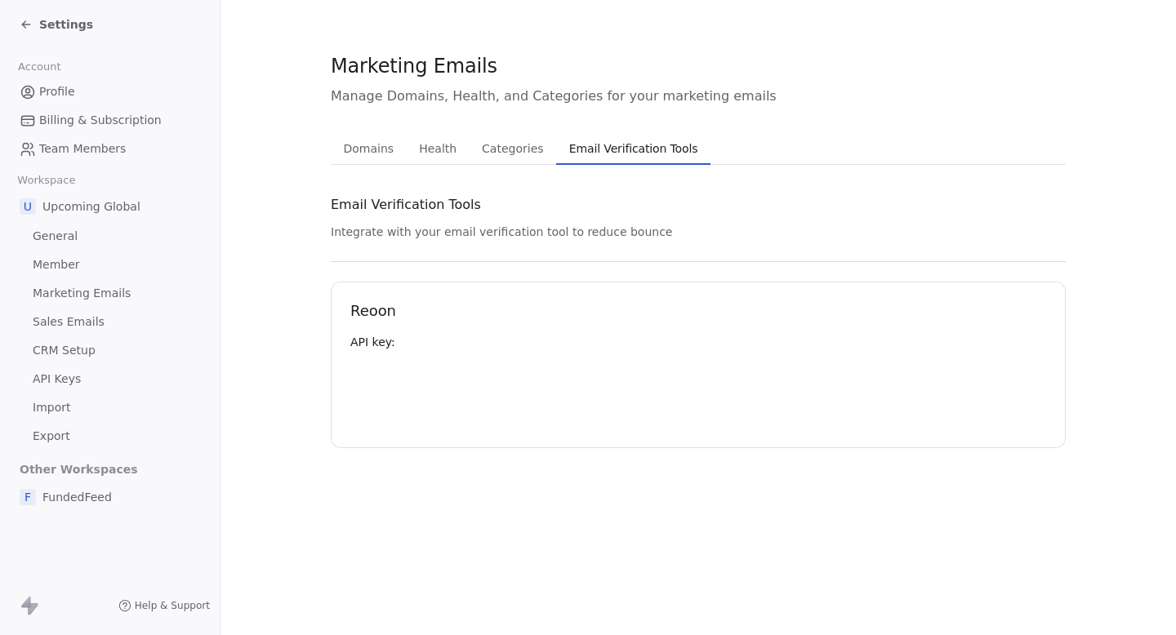
click at [614, 161] on button "Email Verification Tools Email Verification Tools" at bounding box center [633, 148] width 155 height 33
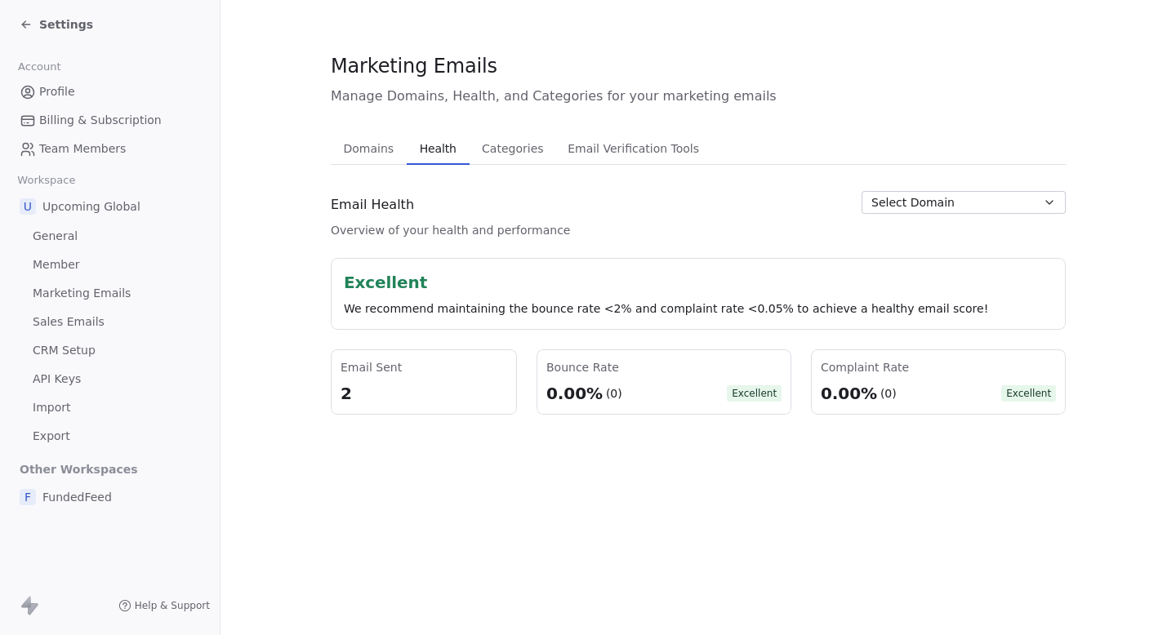
click at [425, 158] on span "Health" at bounding box center [438, 148] width 50 height 23
click at [481, 145] on span "Categories" at bounding box center [512, 148] width 74 height 23
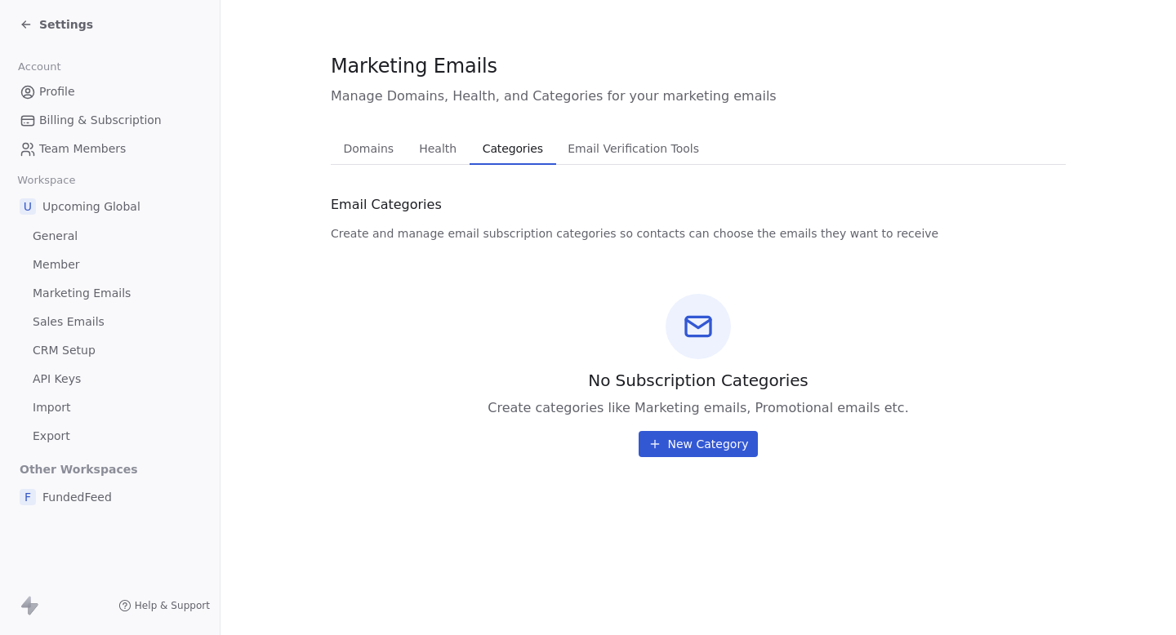
click at [362, 151] on span "Domains" at bounding box center [369, 148] width 64 height 23
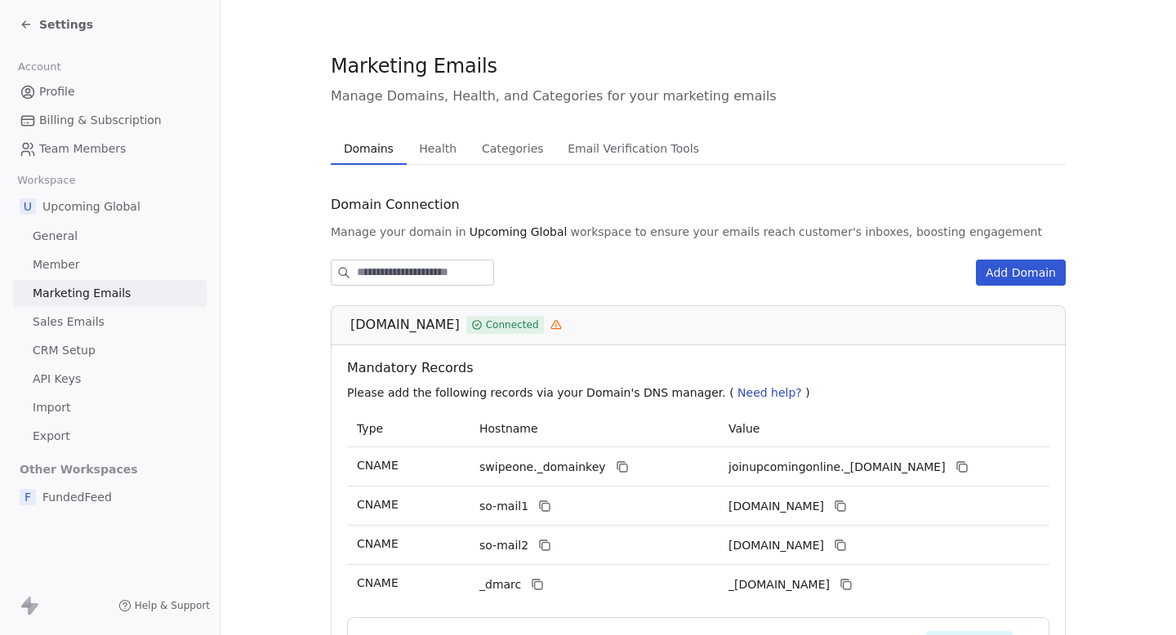
click at [70, 273] on span "Member" at bounding box center [56, 264] width 47 height 17
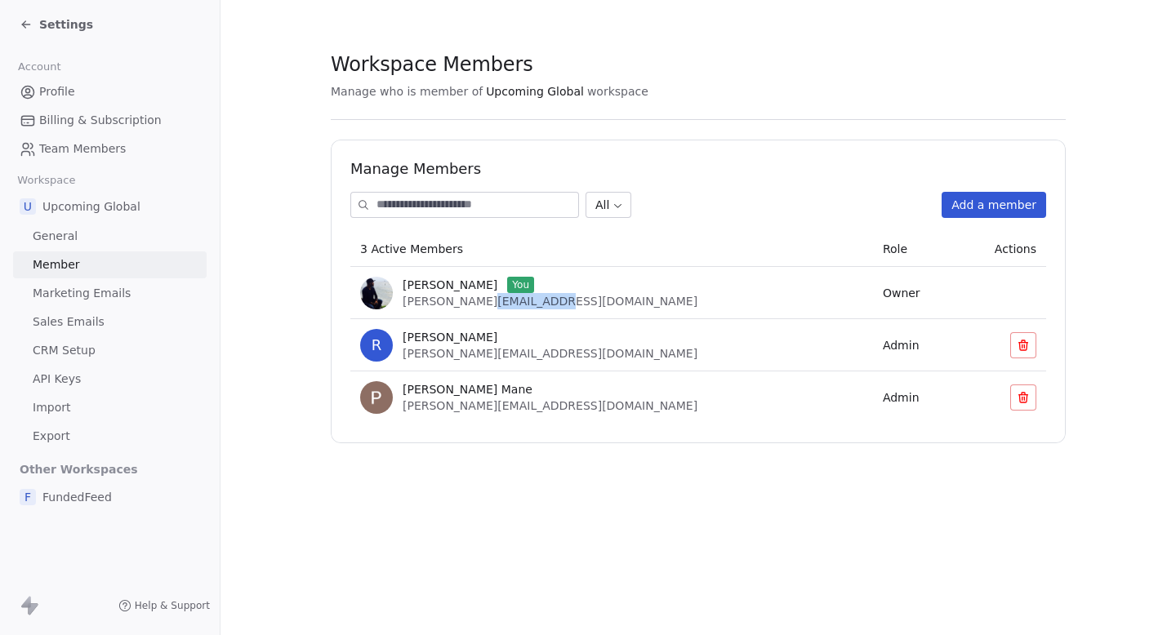
drag, startPoint x: 565, startPoint y: 308, endPoint x: 482, endPoint y: 308, distance: 83.3
click at [483, 308] on div "[PERSON_NAME] You [PERSON_NAME][EMAIL_ADDRESS][DOMAIN_NAME]" at bounding box center [611, 293] width 503 height 33
drag, startPoint x: 403, startPoint y: 305, endPoint x: 478, endPoint y: 305, distance: 75.1
click at [478, 305] on span "[PERSON_NAME][EMAIL_ADDRESS][DOMAIN_NAME]" at bounding box center [550, 301] width 295 height 13
copy span "[PERSON_NAME].chaba"
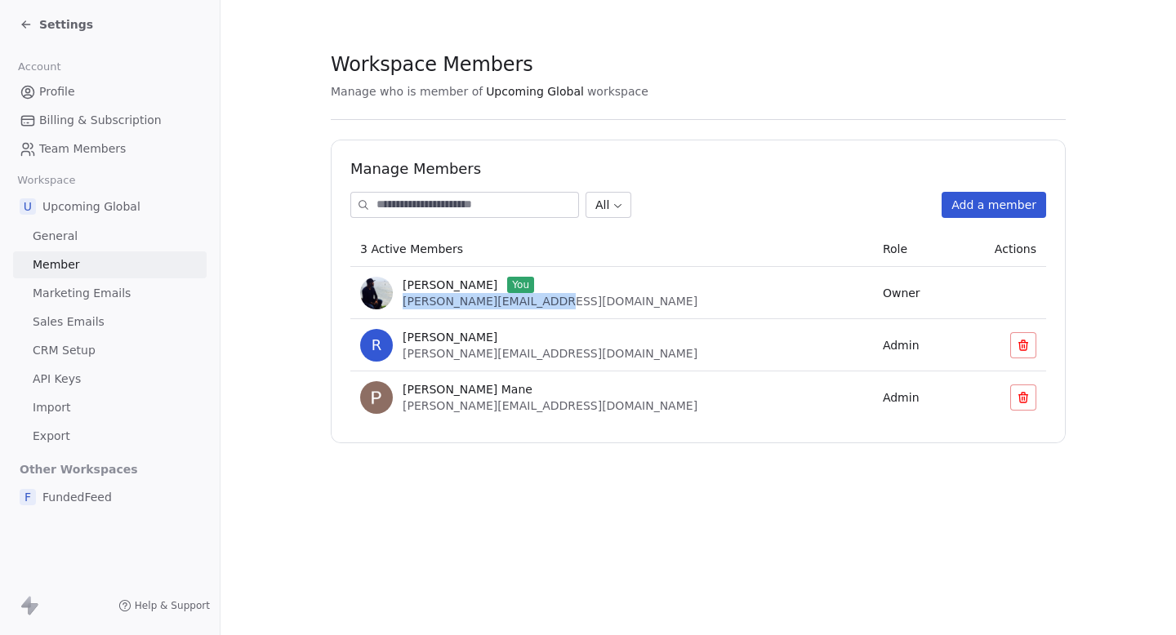
drag, startPoint x: 574, startPoint y: 305, endPoint x: 406, endPoint y: 307, distance: 168.2
click at [406, 307] on div "[PERSON_NAME] You [PERSON_NAME][EMAIL_ADDRESS][DOMAIN_NAME]" at bounding box center [611, 293] width 503 height 33
copy span "[PERSON_NAME][EMAIL_ADDRESS][DOMAIN_NAME]"
click at [699, 148] on div "Manage Members All Add a member 3 Active Members Role Actions [PERSON_NAME] You…" at bounding box center [698, 292] width 735 height 304
click at [377, 303] on img at bounding box center [376, 293] width 33 height 33
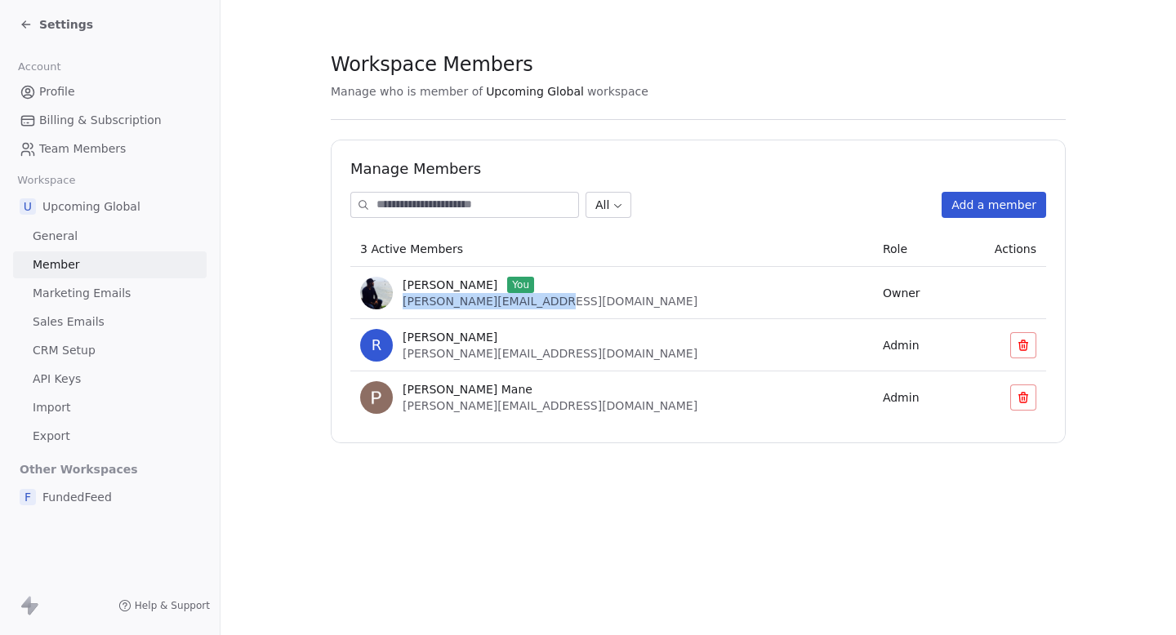
drag, startPoint x: 562, startPoint y: 299, endPoint x: 398, endPoint y: 296, distance: 164.2
click at [397, 297] on div "[PERSON_NAME] You [PERSON_NAME][EMAIL_ADDRESS][DOMAIN_NAME]" at bounding box center [611, 293] width 503 height 33
click at [448, 355] on span "[PERSON_NAME][EMAIL_ADDRESS][DOMAIN_NAME]" at bounding box center [550, 353] width 295 height 13
click at [447, 355] on span "[PERSON_NAME][EMAIL_ADDRESS][DOMAIN_NAME]" at bounding box center [550, 353] width 295 height 13
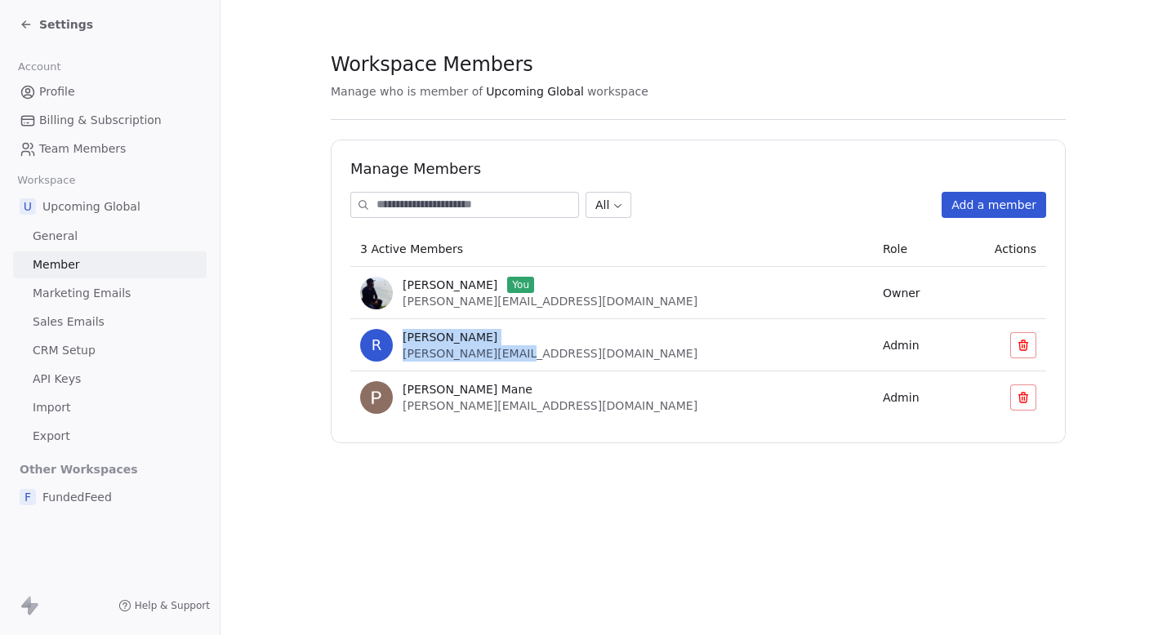
drag, startPoint x: 406, startPoint y: 340, endPoint x: 522, endPoint y: 357, distance: 117.2
click at [522, 357] on div "R [PERSON_NAME] [PERSON_NAME][EMAIL_ADDRESS][DOMAIN_NAME]" at bounding box center [611, 345] width 503 height 33
click at [523, 357] on div "R [PERSON_NAME] [PERSON_NAME][EMAIL_ADDRESS][DOMAIN_NAME]" at bounding box center [611, 345] width 503 height 33
drag, startPoint x: 523, startPoint y: 357, endPoint x: 456, endPoint y: 358, distance: 66.2
click at [456, 358] on div "R [PERSON_NAME] [PERSON_NAME][EMAIL_ADDRESS][DOMAIN_NAME]" at bounding box center [611, 345] width 503 height 33
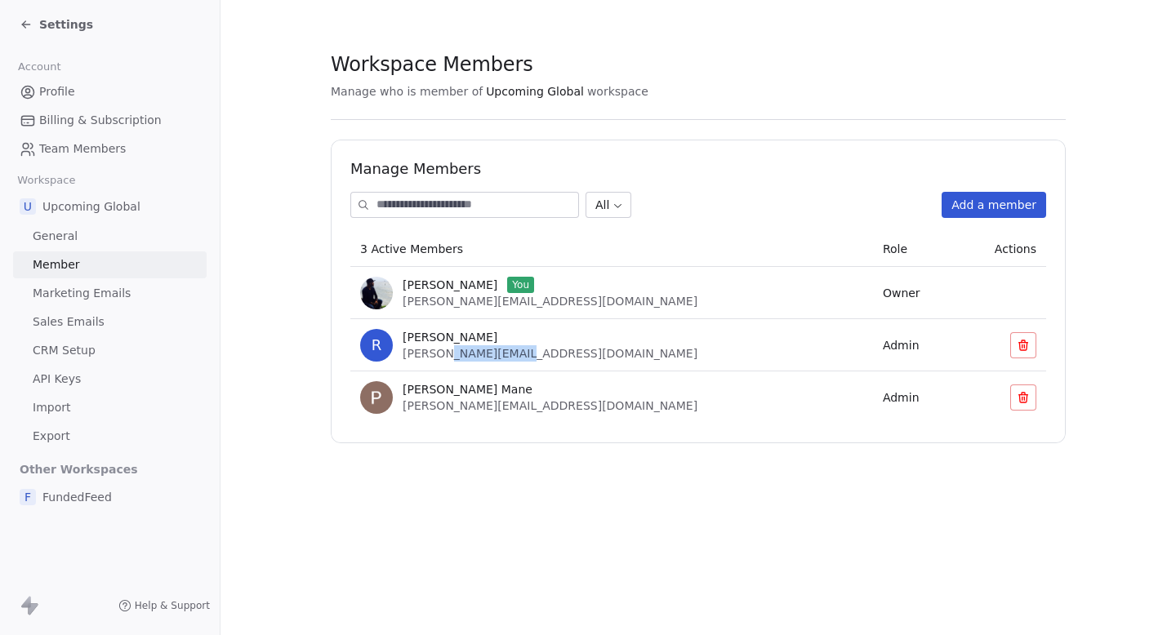
copy span "[DOMAIN_NAME]"
click at [74, 505] on div "F FundedFeed" at bounding box center [110, 497] width 194 height 29
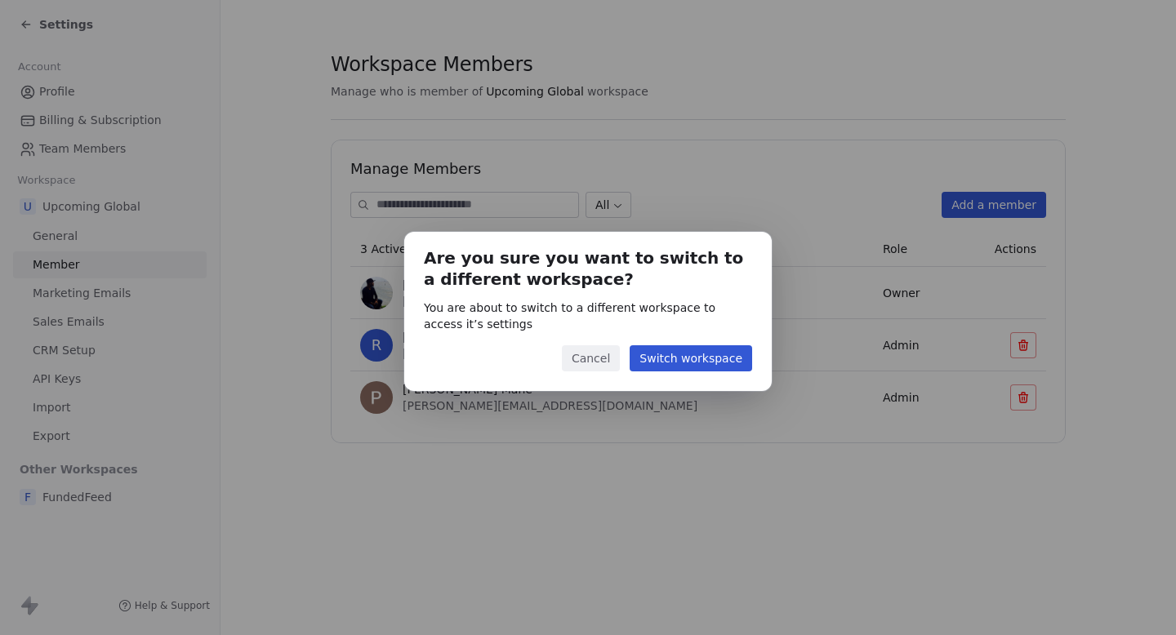
click at [701, 361] on button "Switch workspace" at bounding box center [691, 358] width 122 height 26
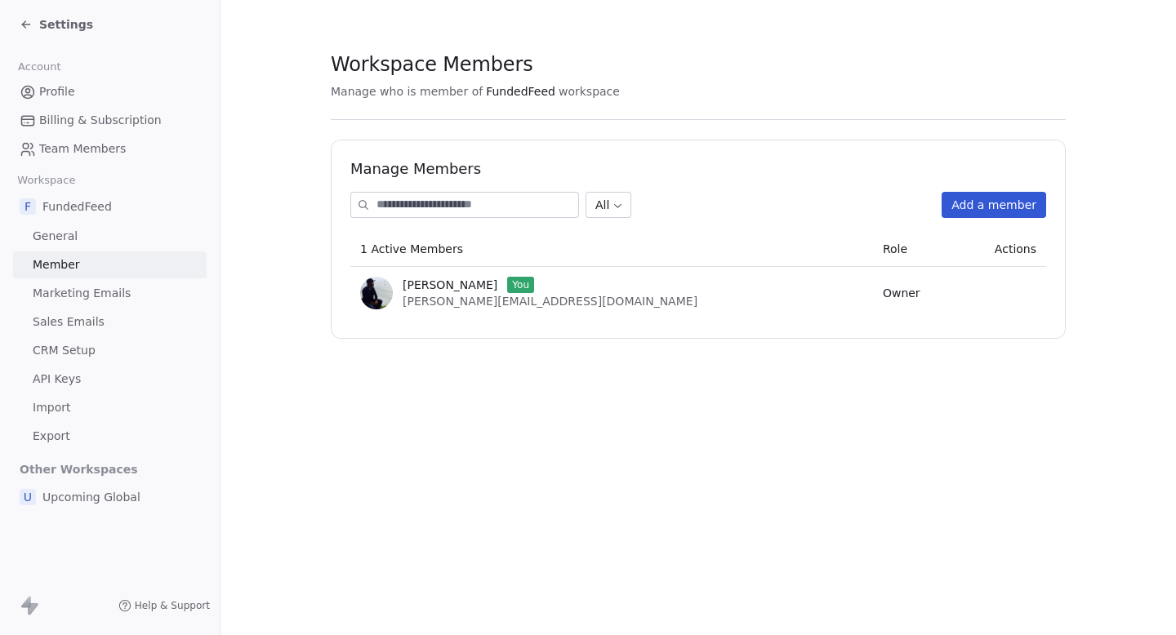
click at [70, 294] on span "Marketing Emails" at bounding box center [82, 293] width 98 height 17
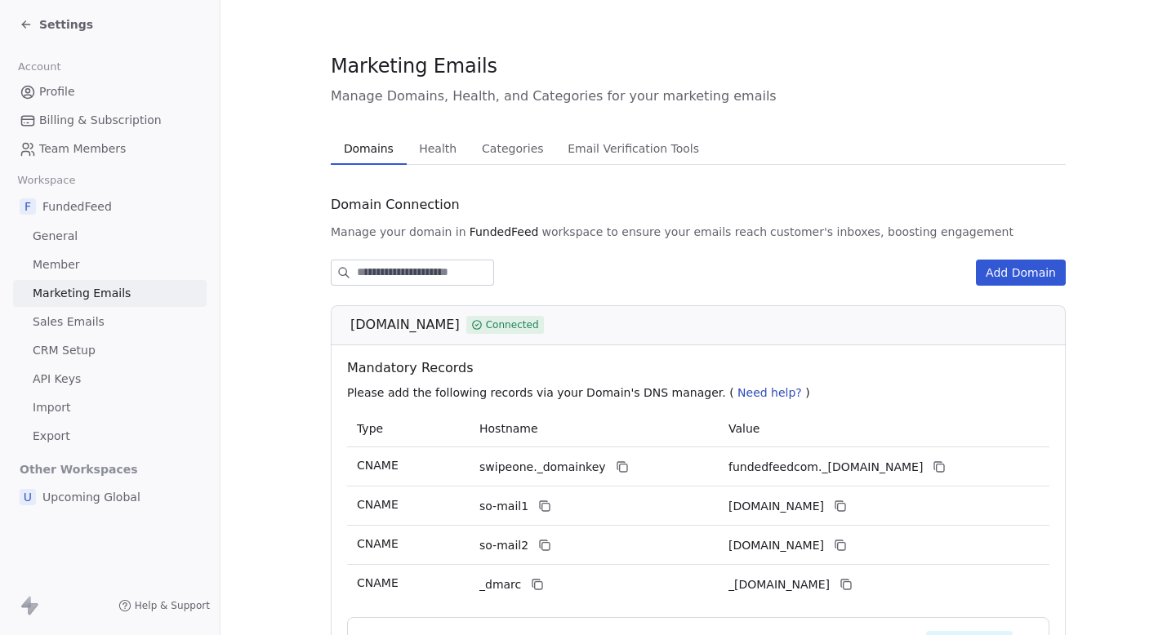
drag, startPoint x: 340, startPoint y: 323, endPoint x: 443, endPoint y: 321, distance: 103.7
click at [447, 323] on div "[DOMAIN_NAME] Connected" at bounding box center [698, 325] width 735 height 40
copy span "[DOMAIN_NAME]"
click at [24, 24] on icon at bounding box center [25, 24] width 7 height 0
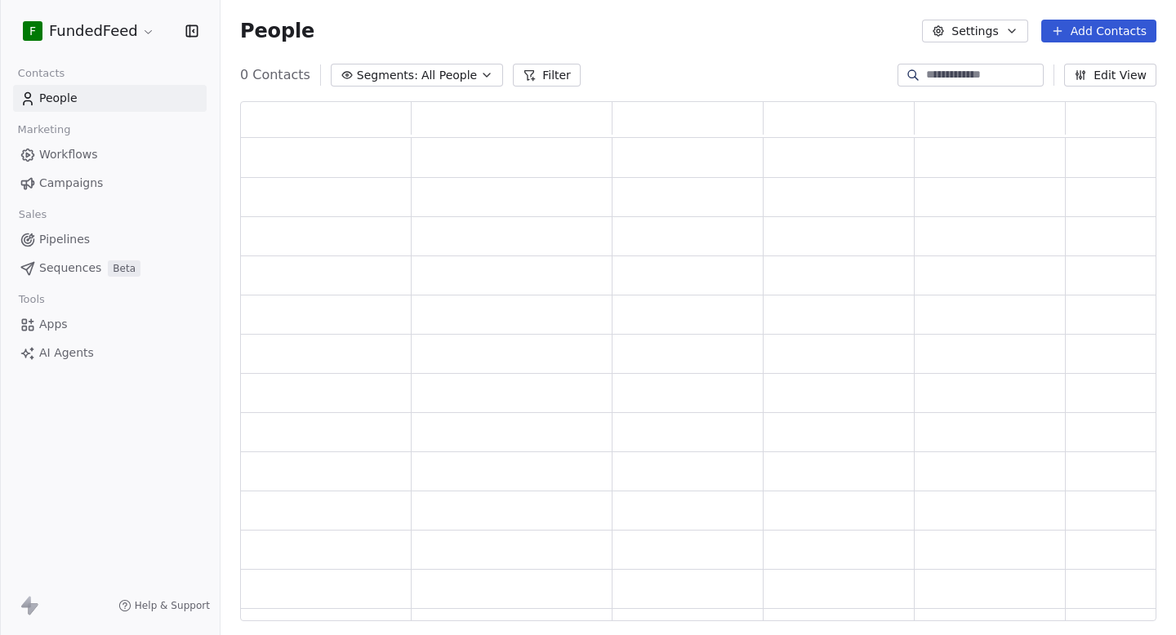
scroll to position [520, 916]
click at [98, 26] on html "F FundedFeed Contacts People Marketing Workflows Campaigns Sales Pipelines Sequ…" at bounding box center [588, 317] width 1176 height 635
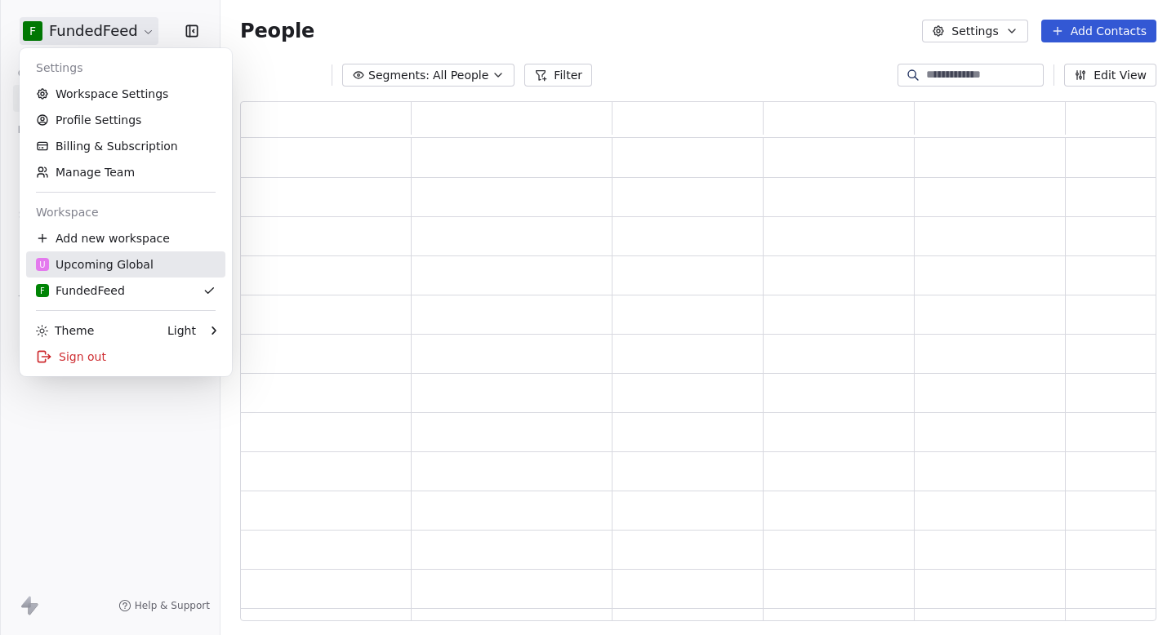
click at [115, 269] on div "U Upcoming Global" at bounding box center [95, 264] width 118 height 16
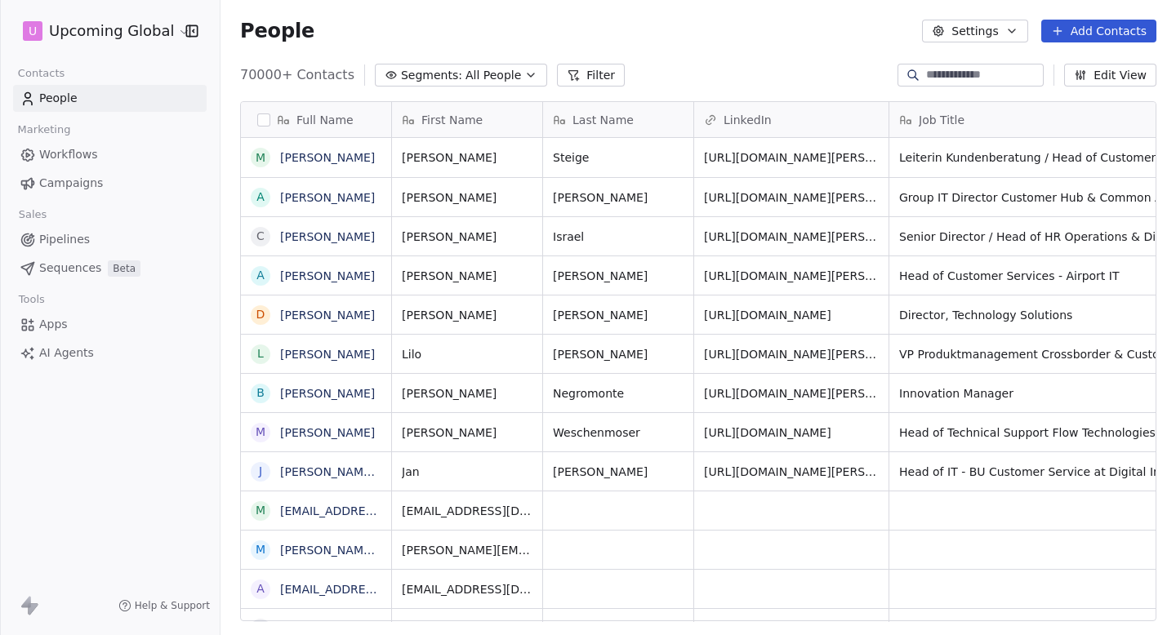
scroll to position [559, 955]
click at [130, 175] on link "Campaigns" at bounding box center [110, 183] width 194 height 27
